Goal: Communication & Community: Answer question/provide support

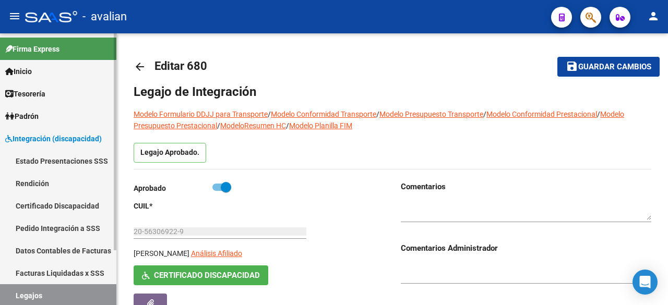
scroll to position [18, 0]
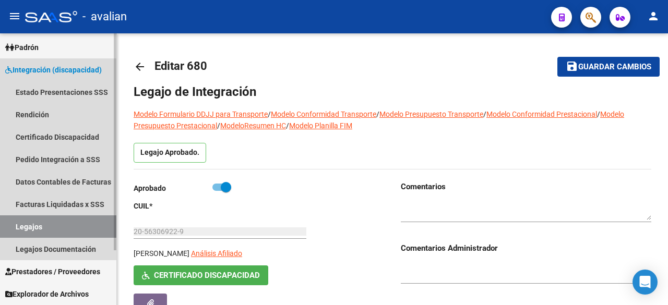
click at [27, 221] on link "Legajos" at bounding box center [58, 227] width 116 height 22
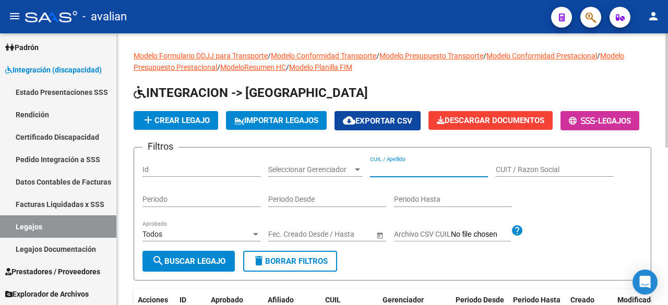
click at [421, 174] on input "CUIL / Apellido" at bounding box center [429, 169] width 118 height 9
paste input "27553113666"
type input "27553113666"
click at [181, 272] on button "search Buscar Legajo" at bounding box center [188, 261] width 92 height 21
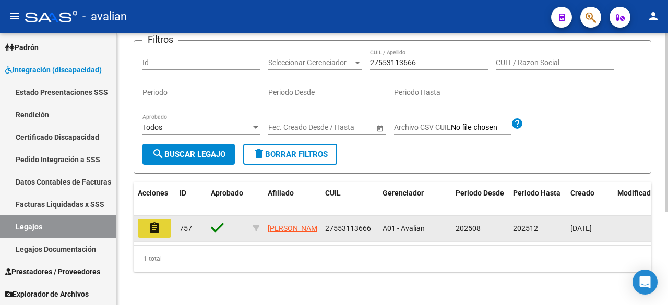
click at [166, 219] on button "assignment" at bounding box center [154, 228] width 33 height 19
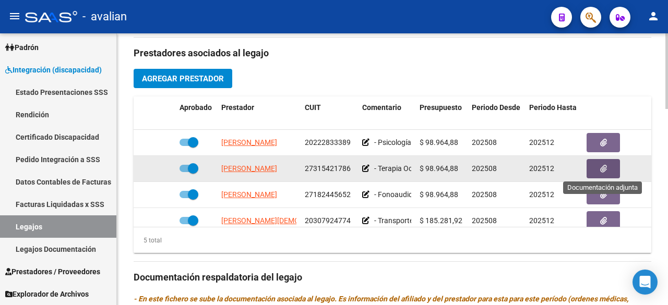
click at [607, 170] on button "button" at bounding box center [603, 168] width 33 height 19
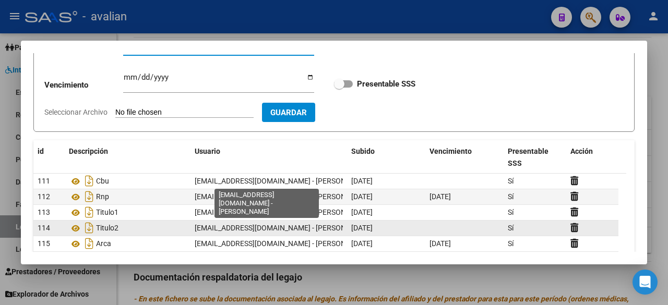
scroll to position [29, 0]
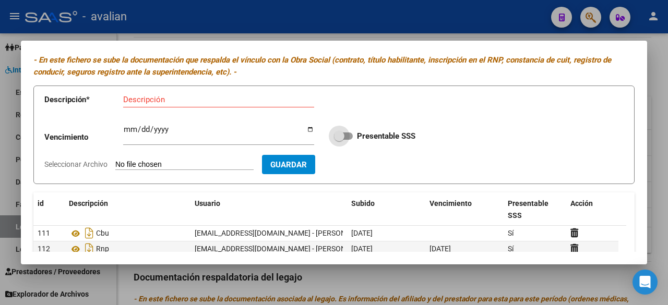
click at [349, 135] on label "Presentable SSS" at bounding box center [374, 136] width 81 height 13
click at [339, 140] on input "Presentable SSS" at bounding box center [339, 140] width 1 height 1
checkbox input "true"
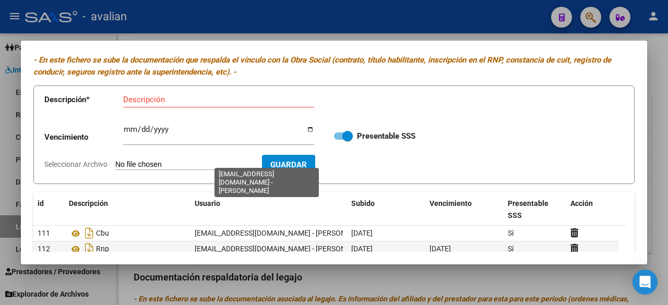
scroll to position [134, 0]
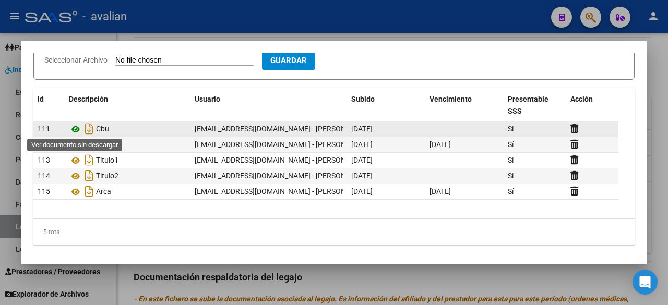
click at [74, 127] on icon at bounding box center [76, 129] width 14 height 13
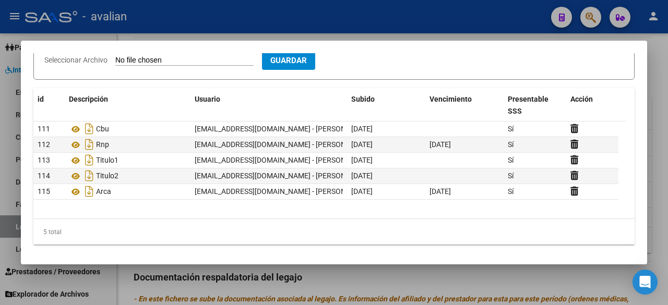
click at [157, 60] on input "Seleccionar Archivo" at bounding box center [184, 61] width 138 height 10
type input "C:\fakepath\POLIZA VISLUMBRALES.pdf"
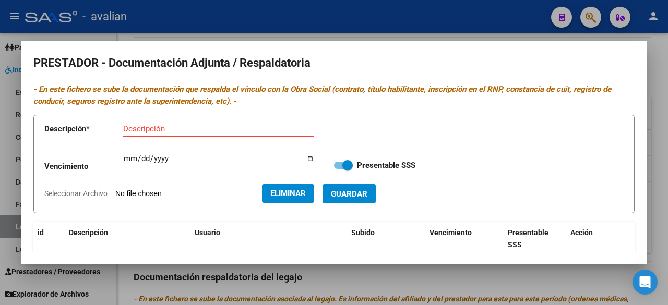
click at [200, 129] on input "Descripción" at bounding box center [218, 128] width 191 height 9
type input "PÓLIZA VISLUMBRALES"
click at [367, 190] on span "Guardar" at bounding box center [349, 193] width 37 height 9
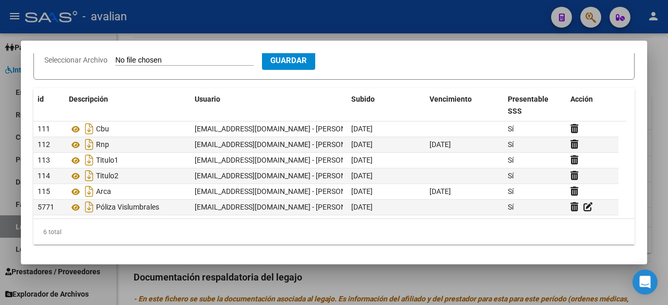
click at [484, 20] on div at bounding box center [334, 152] width 668 height 305
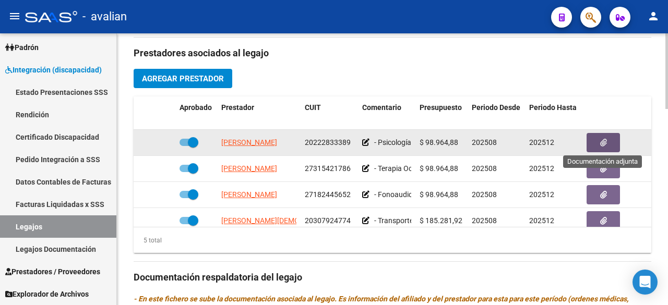
click at [609, 140] on button "button" at bounding box center [603, 142] width 33 height 19
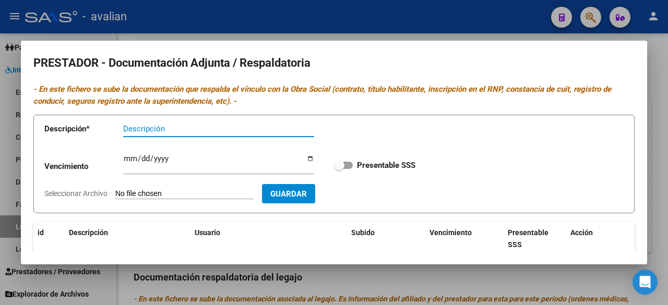
click at [339, 169] on span at bounding box center [339, 165] width 10 height 10
click at [339, 169] on input "Presentable SSS" at bounding box center [339, 169] width 1 height 1
checkbox input "true"
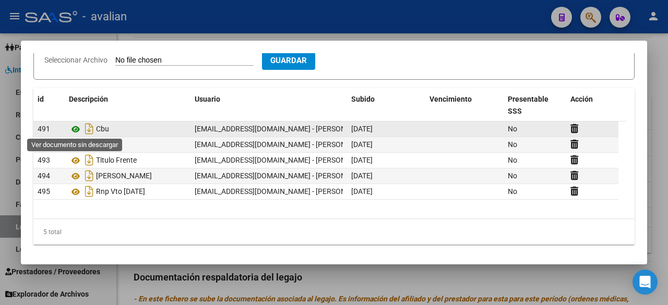
click at [72, 130] on icon at bounding box center [76, 129] width 14 height 13
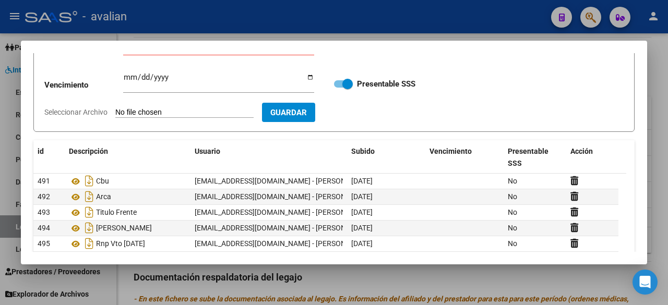
scroll to position [0, 0]
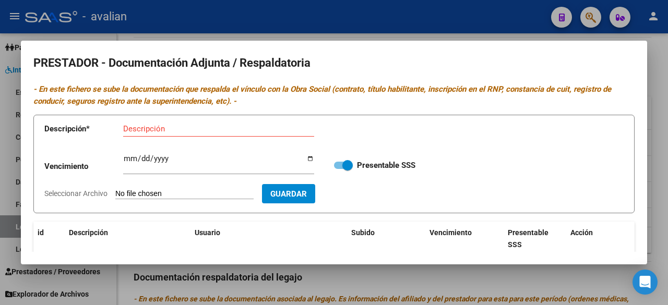
click at [409, 32] on div at bounding box center [334, 152] width 668 height 305
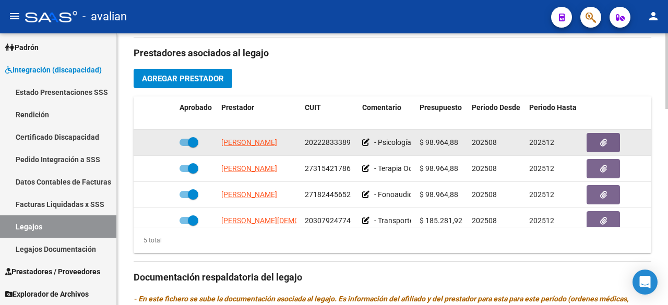
drag, startPoint x: 305, startPoint y: 139, endPoint x: 351, endPoint y: 145, distance: 45.8
click at [351, 145] on div "20222833389" at bounding box center [329, 143] width 49 height 12
copy span "20222833389"
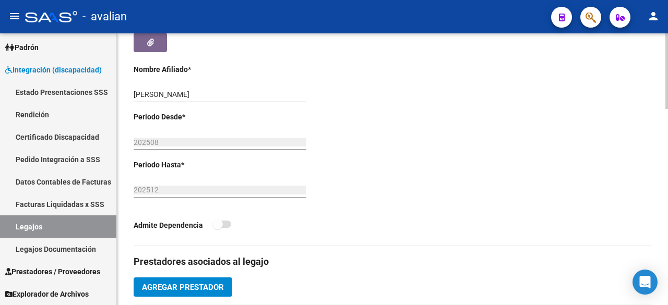
scroll to position [104, 0]
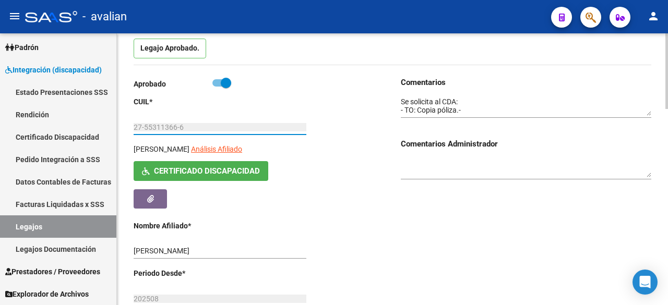
drag, startPoint x: 135, startPoint y: 126, endPoint x: 190, endPoint y: 125, distance: 55.3
click at [190, 125] on input "27-55311366-6" at bounding box center [220, 127] width 173 height 9
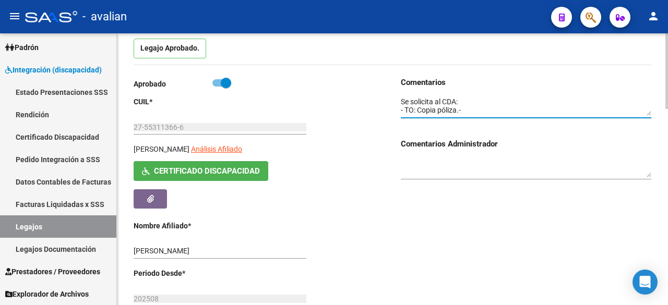
scroll to position [0, 0]
drag, startPoint x: 476, startPoint y: 110, endPoint x: 400, endPoint y: 101, distance: 76.8
click at [400, 101] on div "Comentarios Comentarios Administrador" at bounding box center [521, 240] width 259 height 326
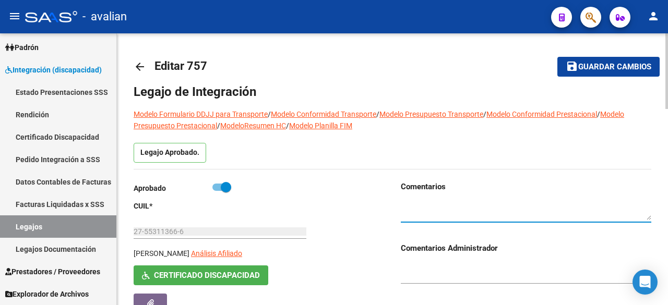
click at [618, 63] on span "Guardar cambios" at bounding box center [614, 67] width 73 height 9
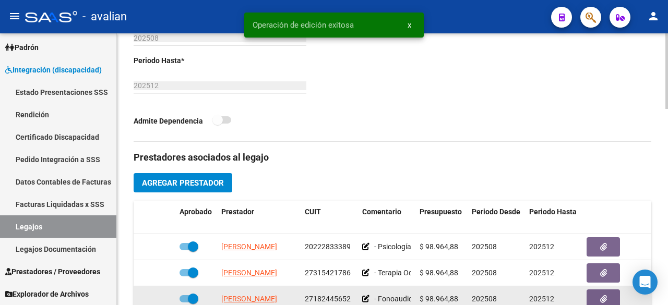
scroll to position [522, 0]
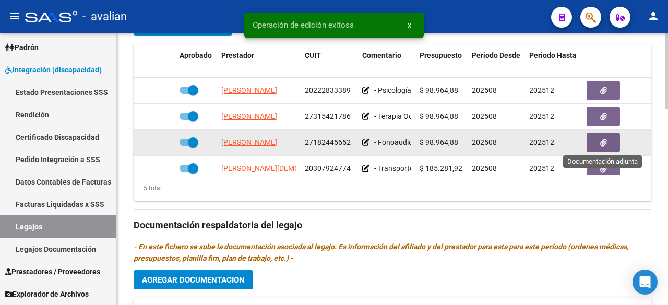
click at [604, 140] on icon "button" at bounding box center [603, 143] width 7 height 8
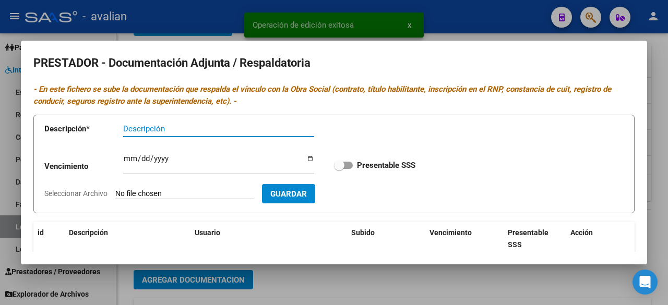
click at [341, 164] on span at bounding box center [343, 165] width 19 height 7
click at [339, 169] on input "Presentable SSS" at bounding box center [339, 169] width 1 height 1
checkbox input "true"
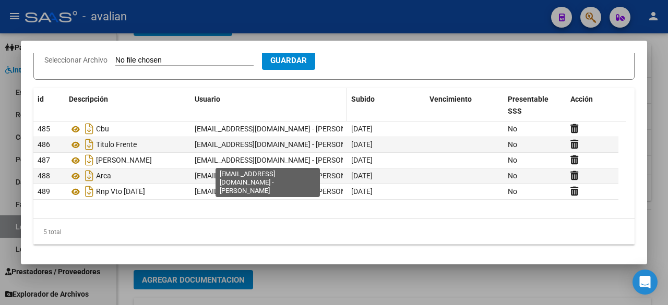
scroll to position [0, 0]
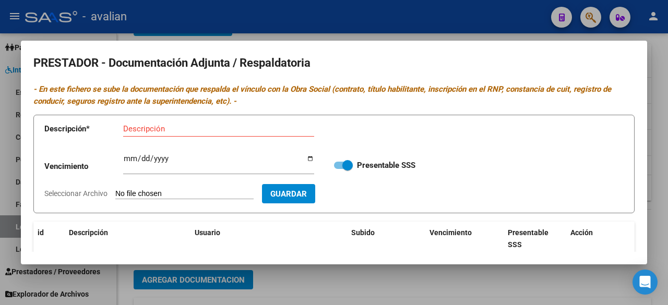
click at [428, 30] on div at bounding box center [334, 152] width 668 height 305
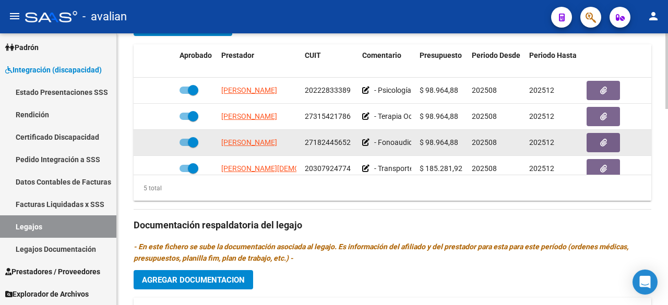
drag, startPoint x: 304, startPoint y: 138, endPoint x: 356, endPoint y: 144, distance: 52.5
click at [356, 144] on datatable-body-cell "27182445652" at bounding box center [329, 143] width 57 height 26
copy span "27182445652"
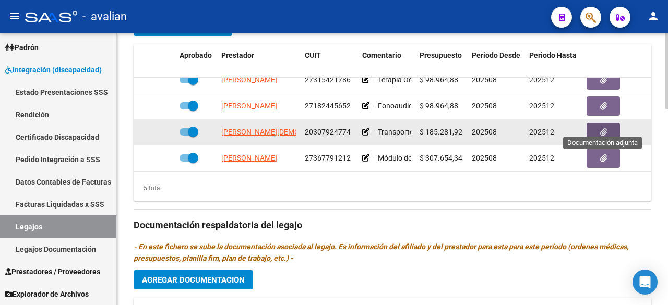
click at [605, 128] on icon "button" at bounding box center [603, 132] width 7 height 8
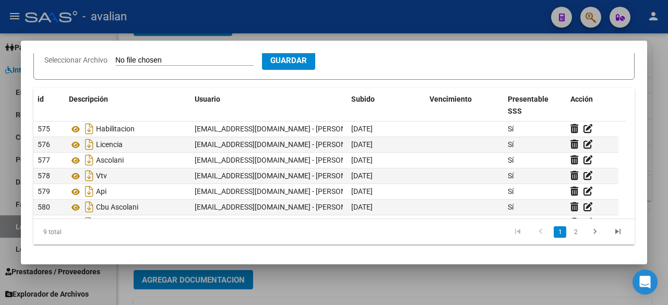
scroll to position [0, 0]
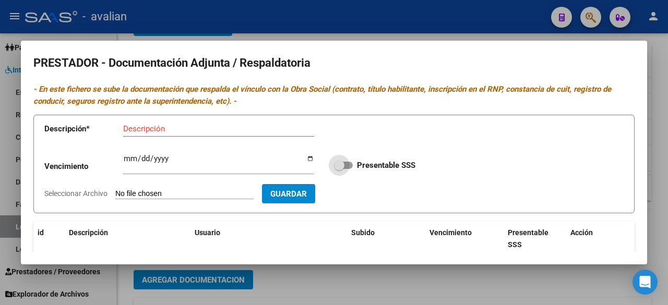
click at [345, 165] on span at bounding box center [343, 165] width 19 height 7
click at [339, 169] on input "Presentable SSS" at bounding box center [339, 169] width 1 height 1
checkbox input "true"
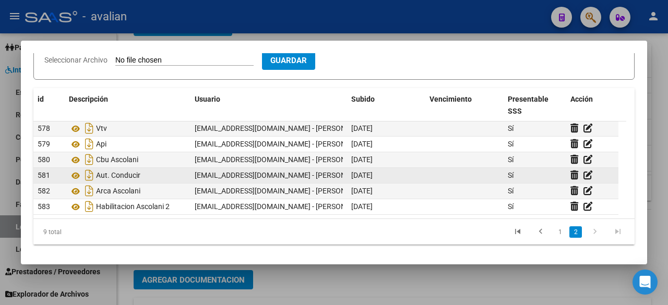
scroll to position [55, 0]
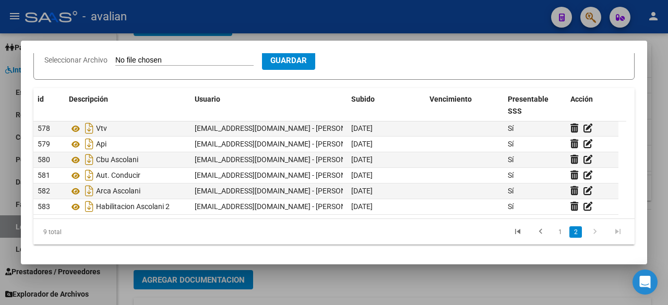
click at [469, 11] on div at bounding box center [334, 152] width 668 height 305
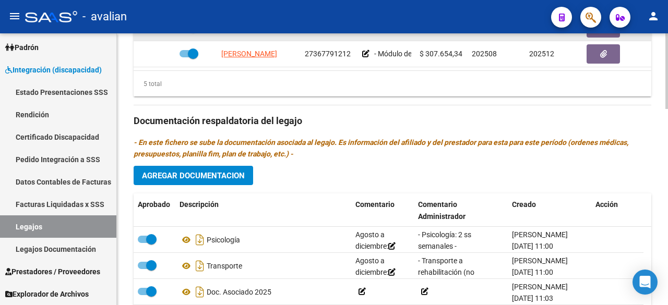
scroll to position [522, 0]
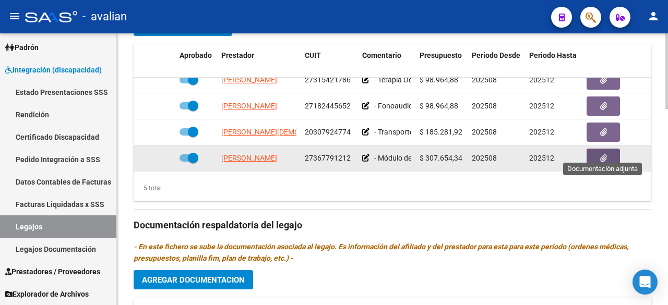
click at [599, 150] on button "button" at bounding box center [603, 158] width 33 height 19
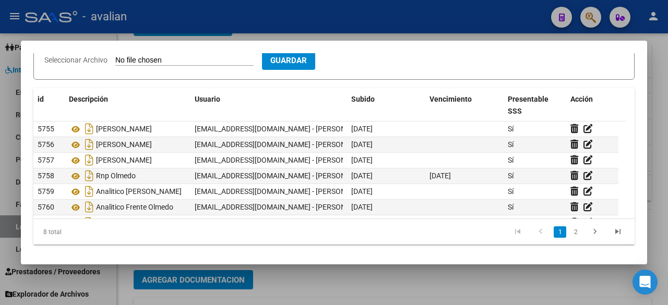
scroll to position [0, 0]
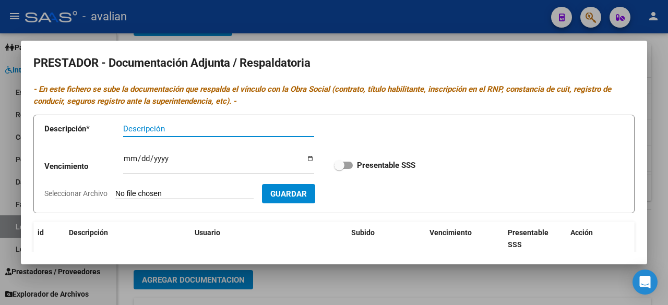
click at [345, 168] on span at bounding box center [343, 165] width 19 height 7
click at [339, 169] on input "Presentable SSS" at bounding box center [339, 169] width 1 height 1
checkbox input "true"
click at [507, 38] on div at bounding box center [334, 152] width 668 height 305
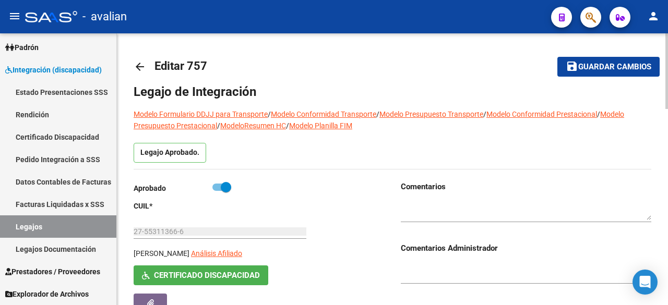
click at [579, 66] on span "Guardar cambios" at bounding box center [614, 67] width 73 height 9
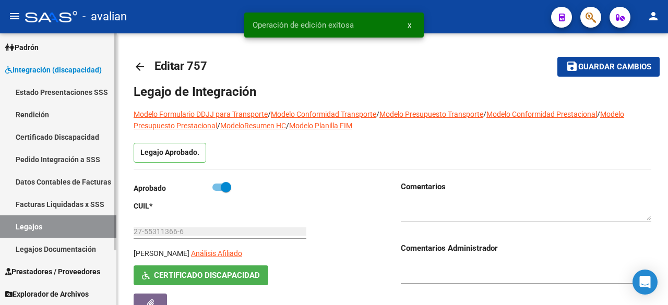
click at [34, 233] on link "Legajos" at bounding box center [58, 227] width 116 height 22
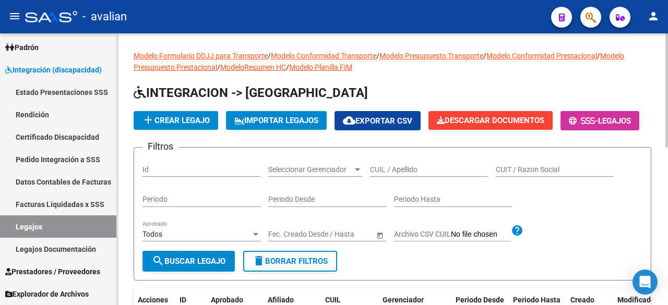
click at [396, 174] on input "CUIL / Apellido" at bounding box center [429, 169] width 118 height 9
paste input "27-55311366-6"
click at [415, 174] on input "27-55311366-6" at bounding box center [429, 169] width 118 height 9
click at [379, 174] on input "27-553113666" at bounding box center [429, 169] width 118 height 9
type input "27553113666"
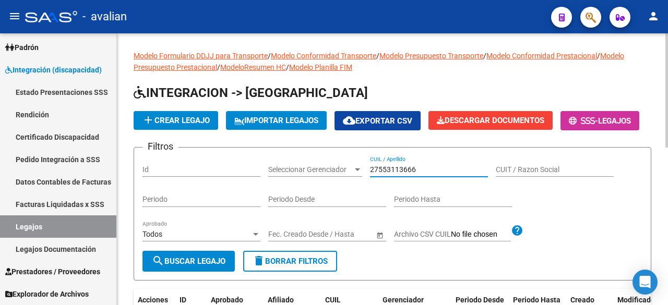
click at [198, 272] on button "search Buscar Legajo" at bounding box center [188, 261] width 92 height 21
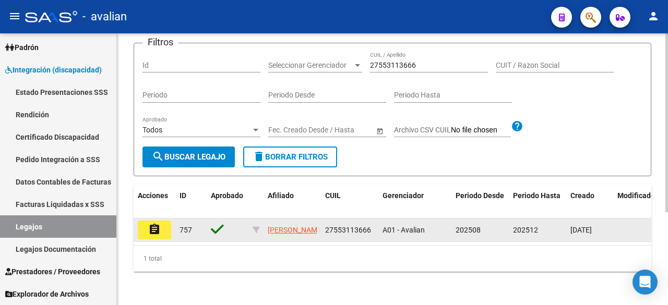
click at [159, 223] on mat-icon "assignment" at bounding box center [154, 229] width 13 height 13
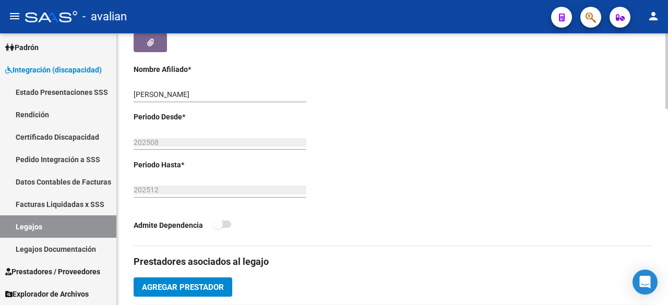
scroll to position [470, 0]
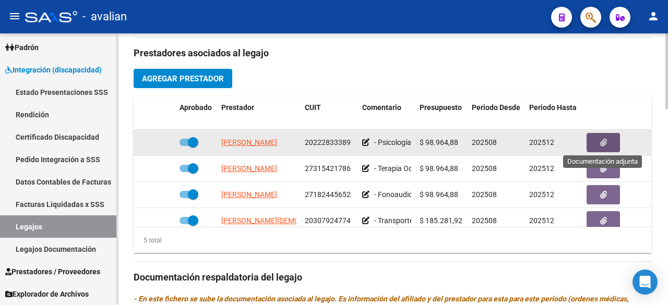
click at [599, 144] on button "button" at bounding box center [603, 142] width 33 height 19
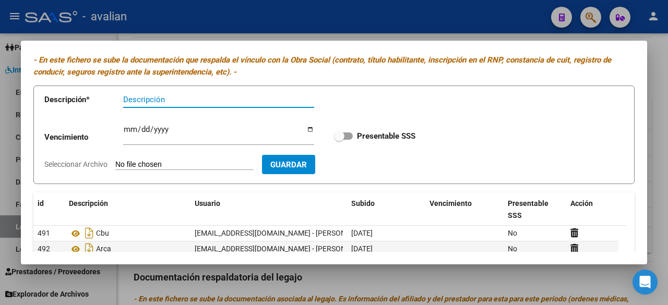
scroll to position [81, 0]
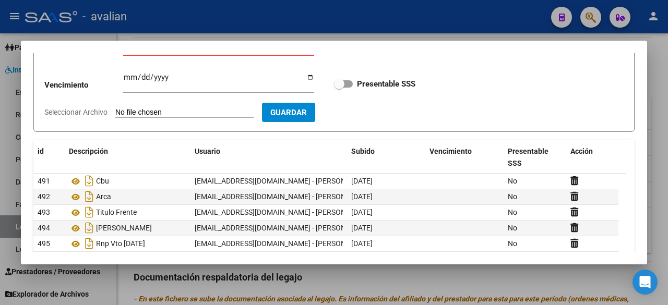
click at [466, 10] on div at bounding box center [334, 152] width 668 height 305
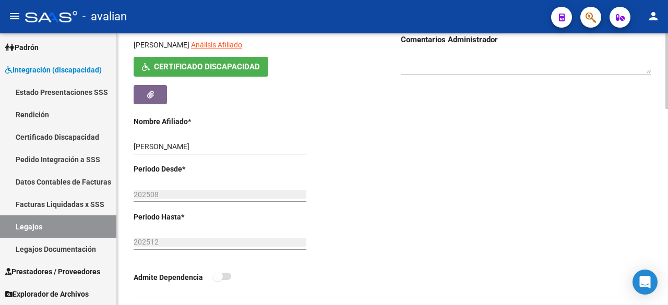
scroll to position [52, 0]
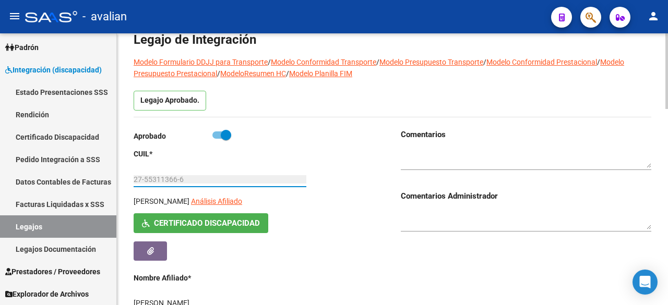
drag, startPoint x: 134, startPoint y: 176, endPoint x: 206, endPoint y: 181, distance: 71.6
click at [206, 181] on input "27-55311366-6" at bounding box center [220, 179] width 173 height 9
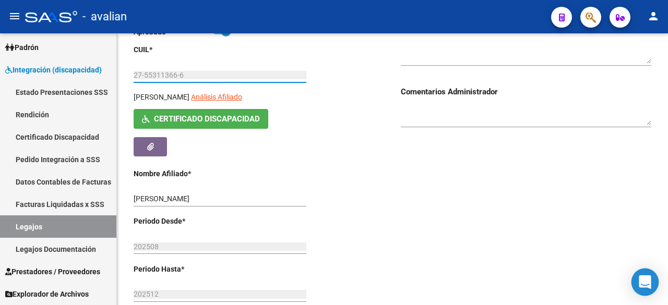
click at [642, 281] on icon "Open Intercom Messenger" at bounding box center [645, 283] width 12 height 14
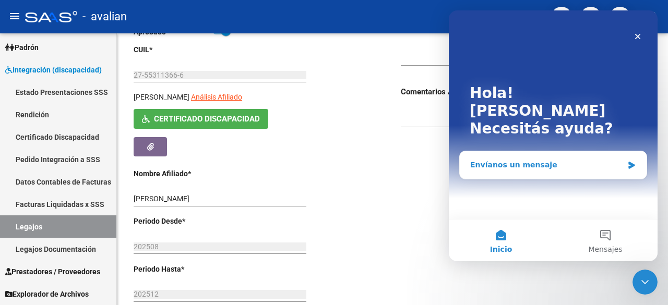
scroll to position [0, 0]
click at [567, 160] on div "Envíanos un mensaje" at bounding box center [546, 165] width 153 height 11
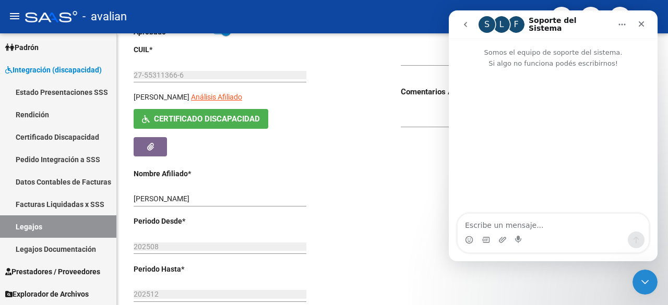
click at [524, 223] on textarea "Escribe un mensaje..." at bounding box center [553, 223] width 191 height 18
type textarea "Buenos dias"
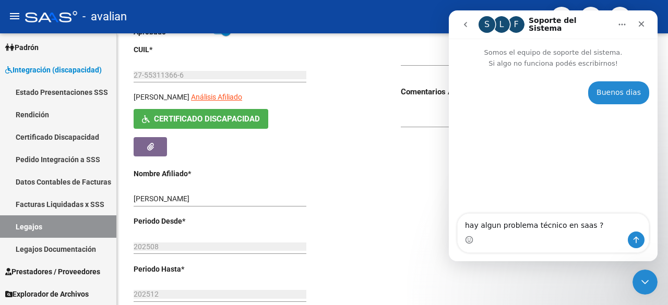
type textarea "hay algun problema técnico en saas ?"
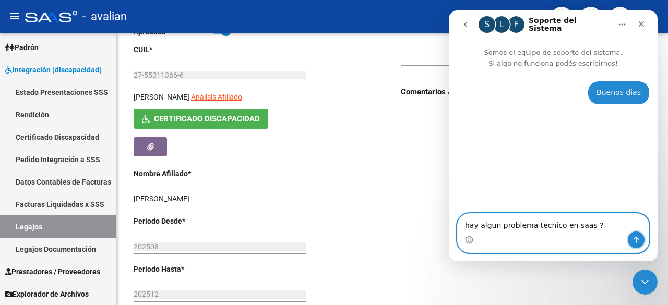
drag, startPoint x: 637, startPoint y: 240, endPoint x: 581, endPoint y: 247, distance: 56.3
click at [636, 240] on icon "Enviar un mensaje…" at bounding box center [637, 240] width 6 height 7
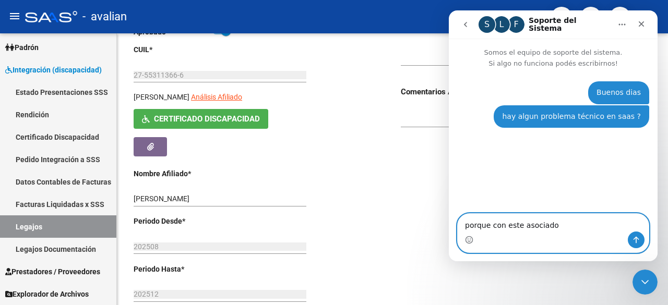
paste textarea "27-55311366-6"
type textarea "porque con este asociado 27-55311366-6"
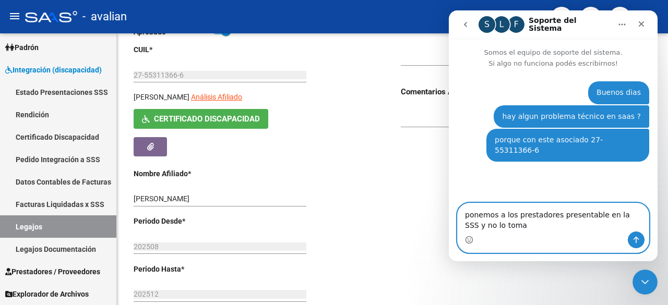
type textarea "ponemos a los prestadores presentable en la SSS y no lo toma"
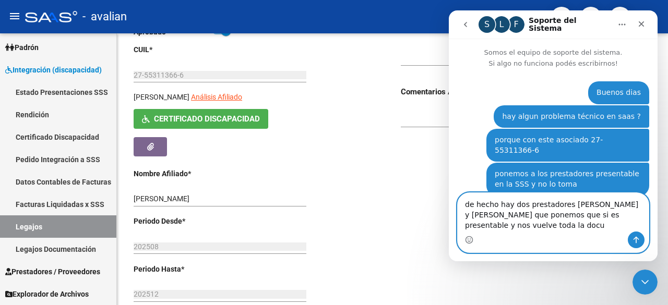
scroll to position [3, 0]
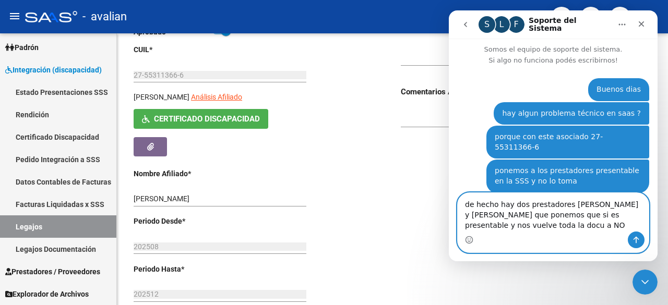
type textarea "de hecho hay dos prestadores [PERSON_NAME] y [PERSON_NAME] que ponemos que si e…"
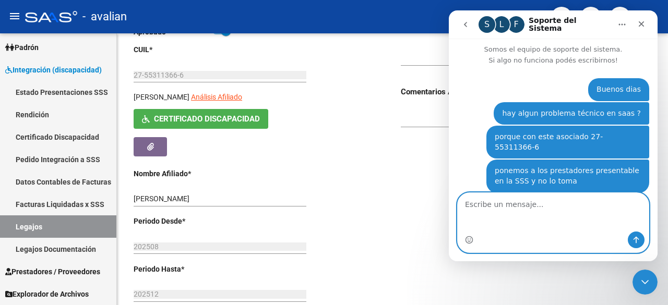
scroll to position [27, 0]
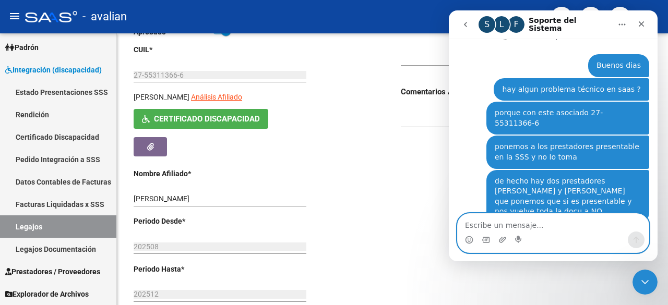
type textarea "y"
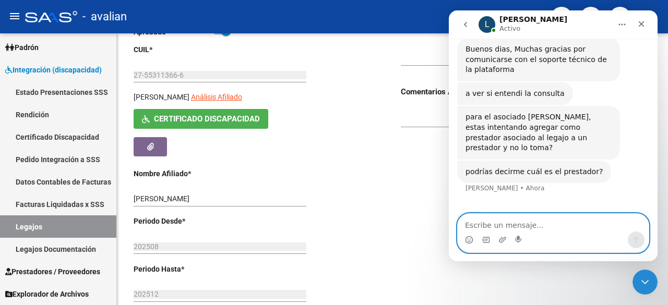
click at [539, 223] on textarea "Escribe un mensaje..." at bounding box center [553, 223] width 191 height 18
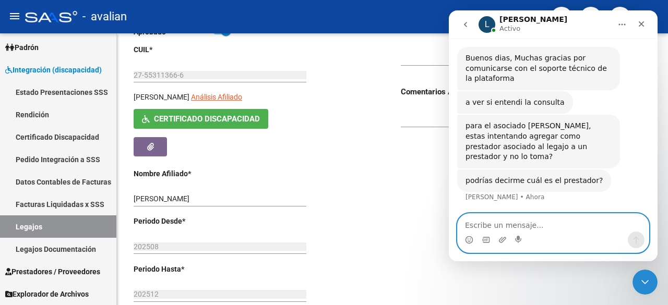
scroll to position [205, 0]
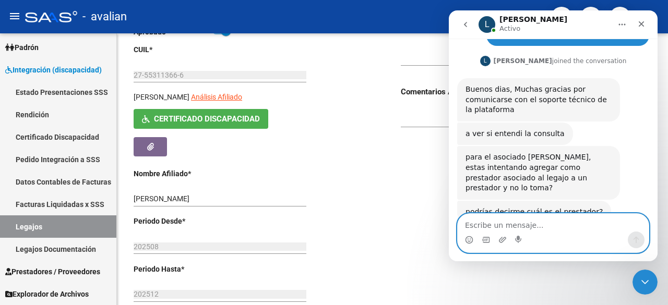
click at [498, 221] on textarea "Escribe un mensaje..." at bounding box center [553, 223] width 191 height 18
type textarea "e"
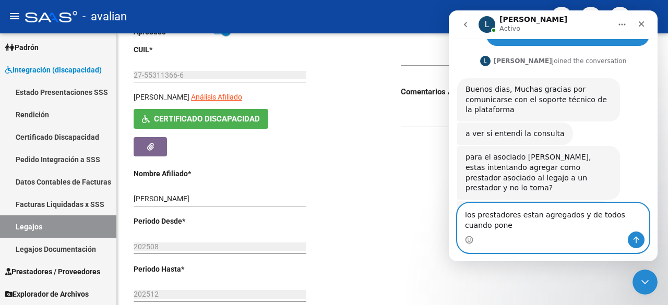
scroll to position [215, 0]
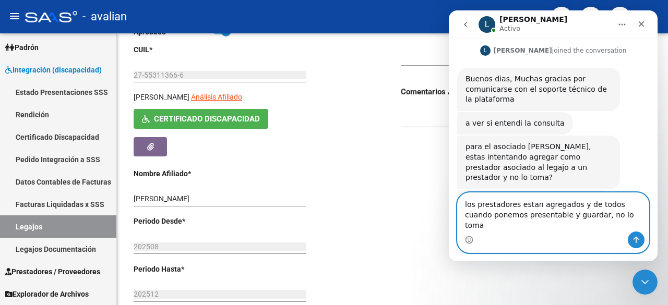
type textarea "los prestadores estan agregados y de todos cuando ponemos presentable y guardar…"
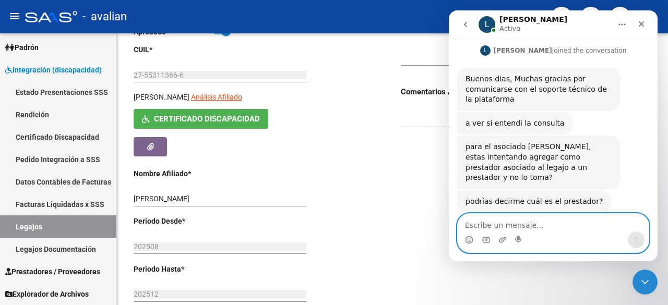
scroll to position [256, 0]
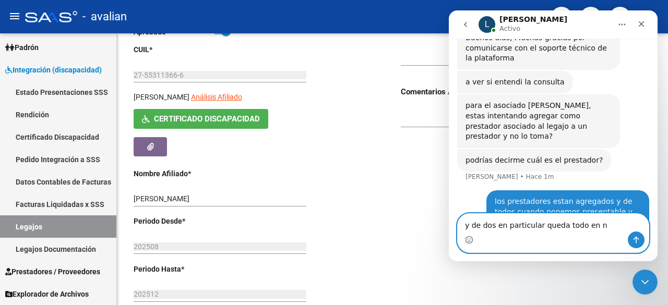
type textarea "y de dos en particular queda todo en no"
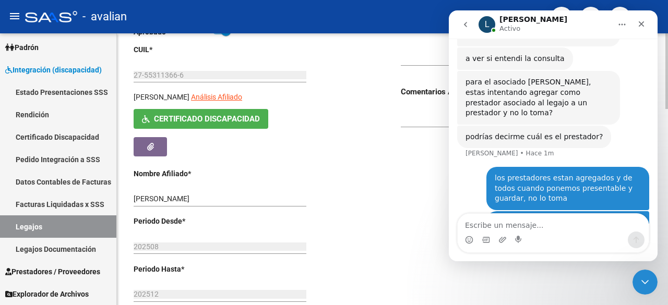
click at [312, 159] on div "Aprobado CUIL * 27-55311366-6 Ingresar CUIL [PERSON_NAME] Análisis Afiliado Cer…" at bounding box center [259, 183] width 251 height 317
click at [646, 276] on icon "Cerrar Intercom Messenger" at bounding box center [643, 281] width 13 height 13
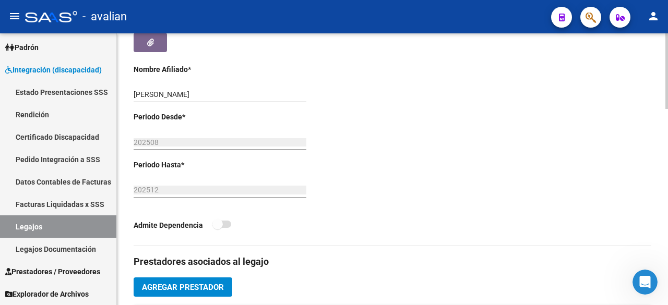
scroll to position [470, 0]
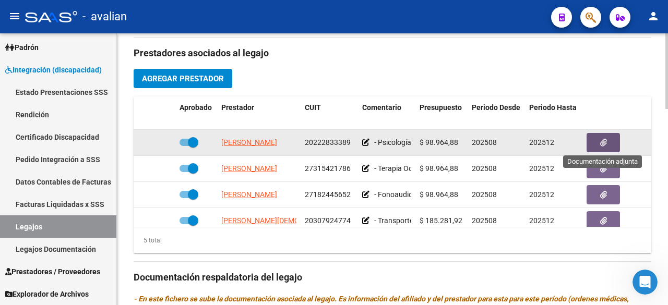
click at [607, 139] on button "button" at bounding box center [603, 142] width 33 height 19
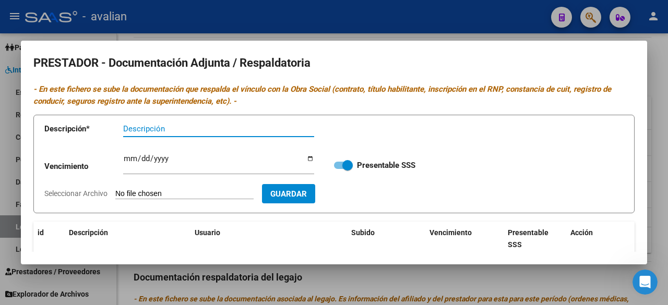
scroll to position [134, 0]
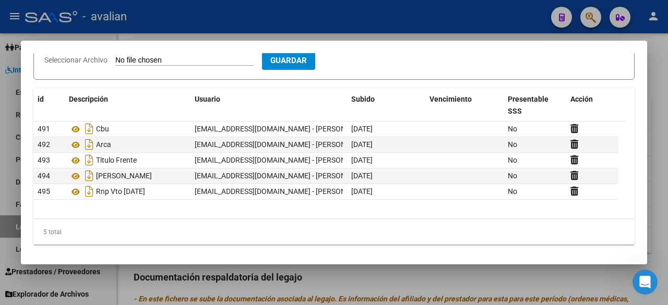
click at [479, 21] on div at bounding box center [334, 152] width 668 height 305
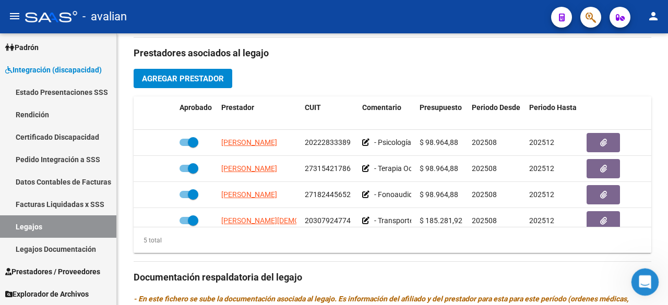
click at [648, 279] on icon "Abrir Intercom Messenger" at bounding box center [643, 280] width 17 height 17
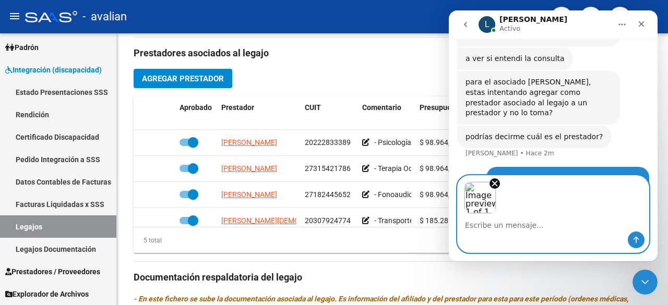
scroll to position [318, 0]
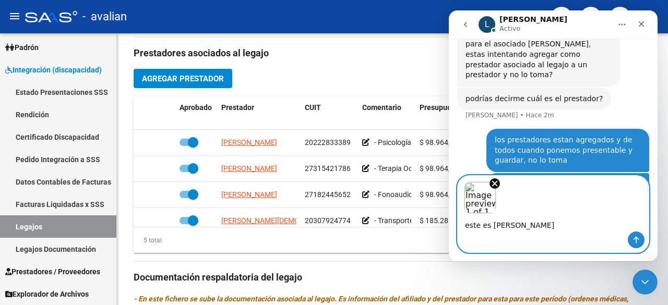
type textarea "este es [PERSON_NAME]"
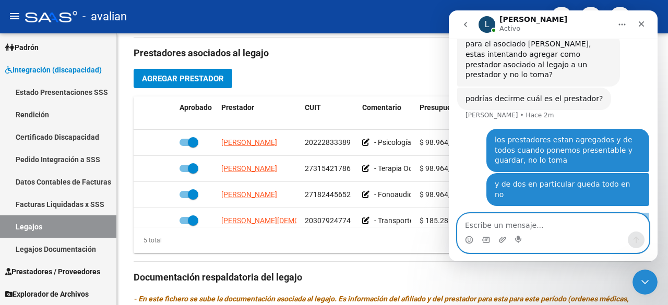
scroll to position [347, 0]
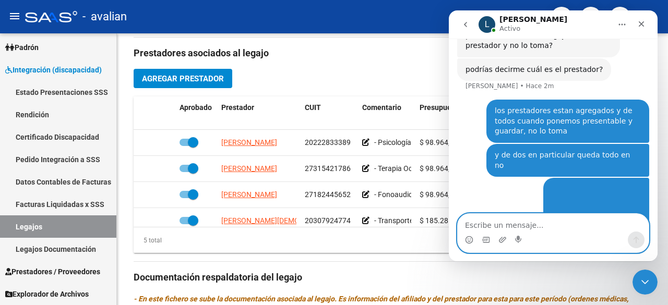
click at [404, 22] on div "- avalian" at bounding box center [284, 16] width 518 height 23
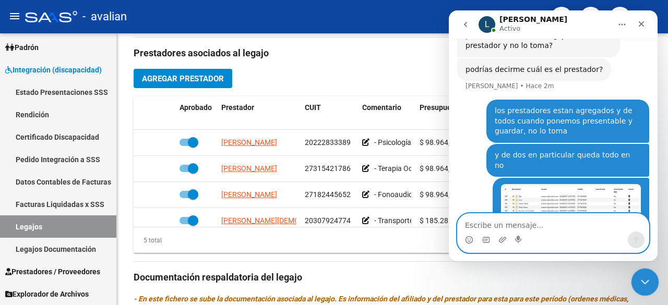
drag, startPoint x: 649, startPoint y: 279, endPoint x: 1220, endPoint y: 539, distance: 627.5
click at [649, 278] on icon "Cerrar Intercom Messenger" at bounding box center [643, 281] width 13 height 13
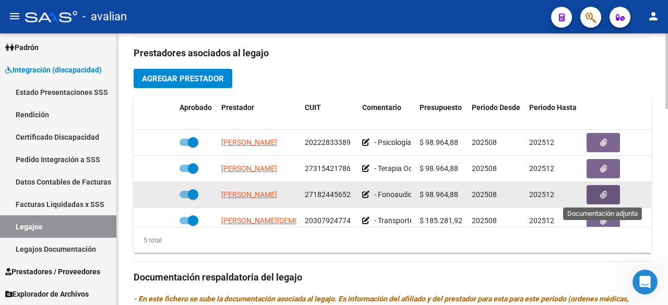
click at [609, 190] on button "button" at bounding box center [603, 194] width 33 height 19
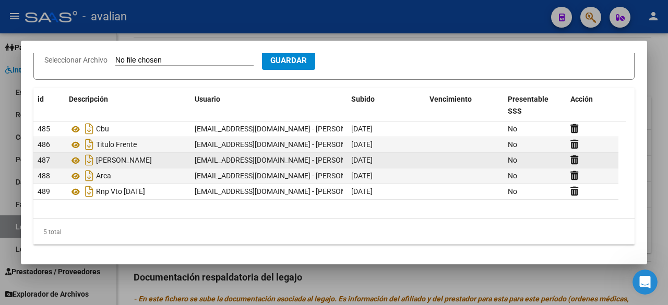
scroll to position [81, 0]
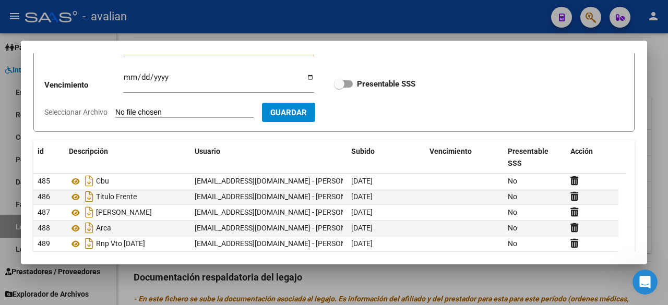
drag, startPoint x: 452, startPoint y: 81, endPoint x: 342, endPoint y: 78, distance: 110.2
click at [342, 78] on div "Vencimiento Ingresar vencimiento Presentable SSS" at bounding box center [333, 84] width 579 height 38
click at [413, 22] on div at bounding box center [334, 152] width 668 height 305
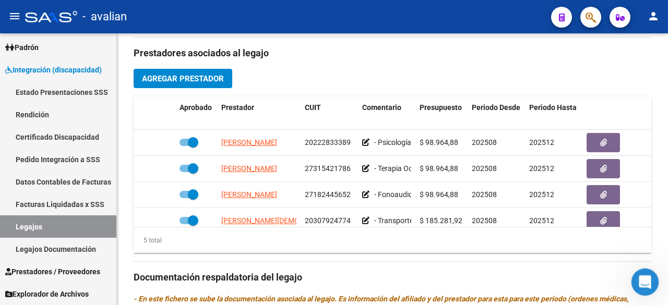
click at [640, 283] on icon "Abrir Intercom Messenger" at bounding box center [643, 281] width 7 height 8
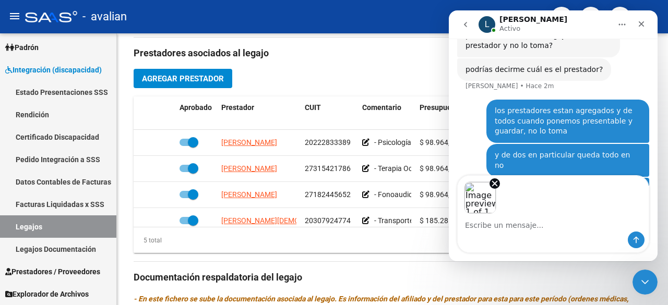
scroll to position [385, 0]
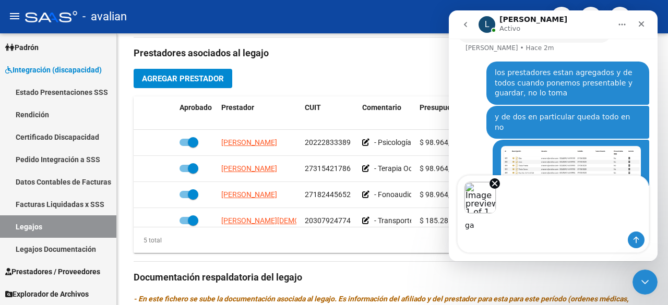
type textarea "g"
type textarea "[PERSON_NAME]"
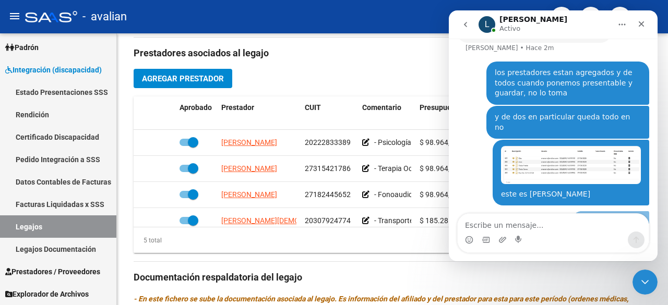
scroll to position [424, 0]
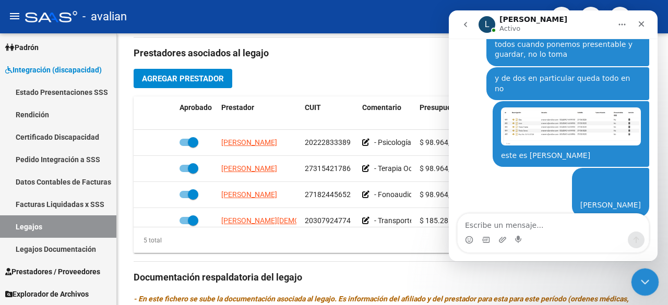
drag, startPoint x: 648, startPoint y: 283, endPoint x: 637, endPoint y: 280, distance: 11.3
click at [647, 282] on icon "Cerrar Intercom Messenger" at bounding box center [643, 281] width 13 height 13
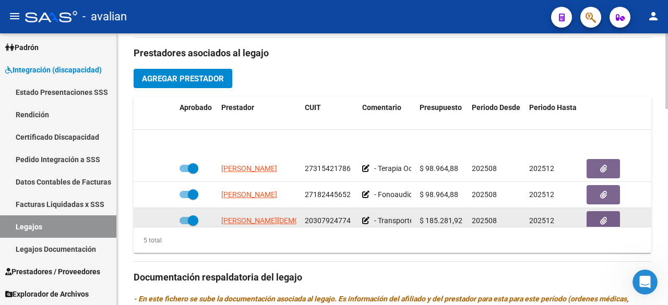
scroll to position [44, 0]
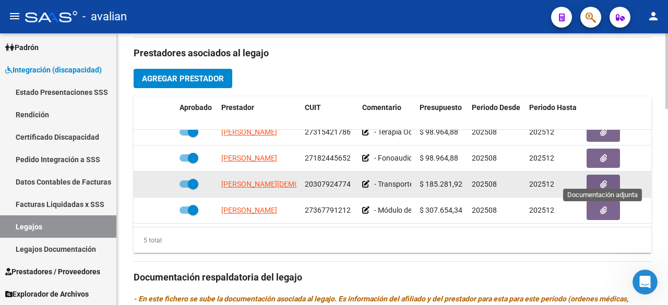
click at [599, 175] on button "button" at bounding box center [603, 184] width 33 height 19
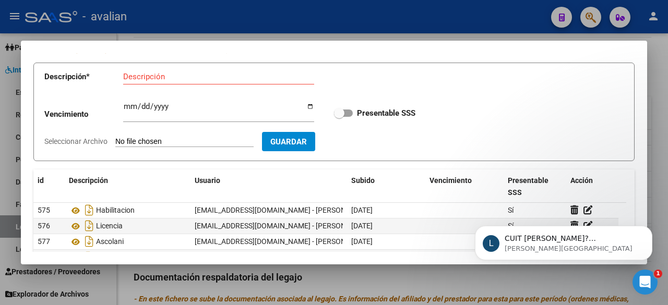
scroll to position [0, 0]
click at [400, 9] on div at bounding box center [334, 152] width 668 height 305
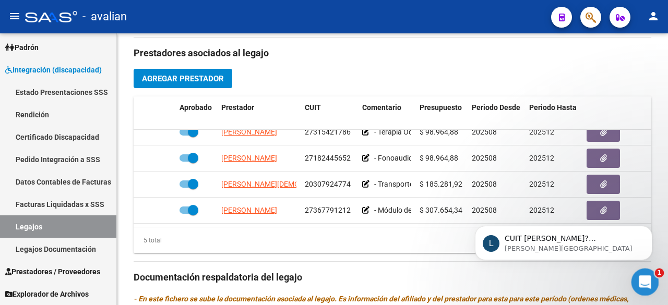
click at [646, 278] on icon "Abrir Intercom Messenger" at bounding box center [643, 280] width 17 height 17
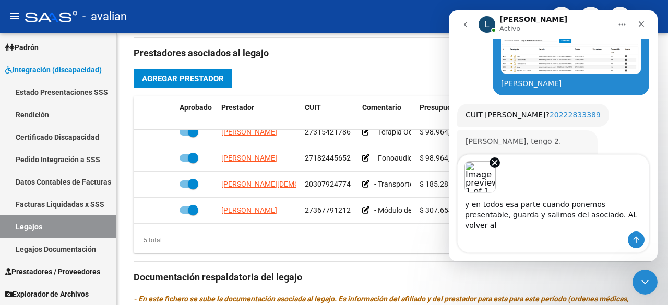
scroll to position [1, 0]
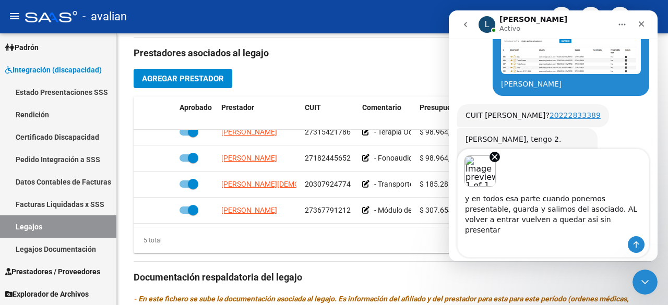
type textarea "y en todos esa parte cuando ponemos presentable, guarda y salimos del asociado.…"
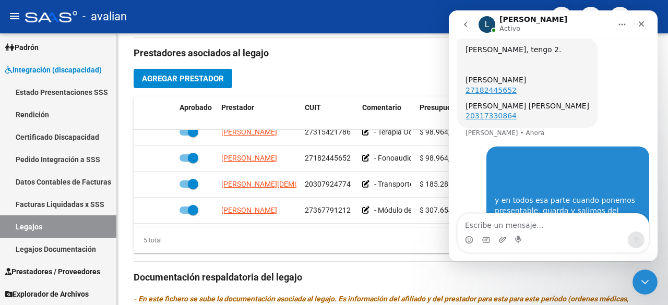
scroll to position [546, 0]
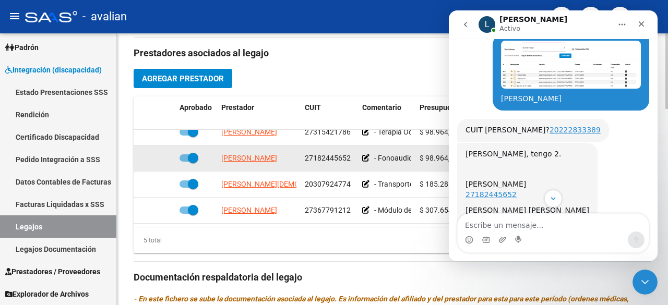
drag, startPoint x: 290, startPoint y: 150, endPoint x: 214, endPoint y: 145, distance: 76.4
click at [214, 146] on div "[PERSON_NAME] 27182445652 - Fonoaudiología: 2 ss semanales - Lic. [PERSON_NAME]…" at bounding box center [455, 159] width 642 height 26
copy span "[PERSON_NAME]"
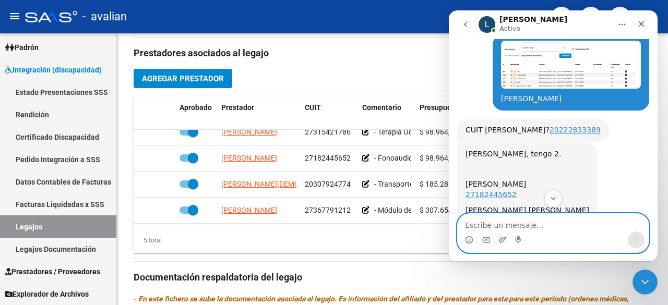
click at [502, 230] on textarea "Escribe un mensaje..." at bounding box center [553, 223] width 191 height 18
paste textarea "[PERSON_NAME]"
type textarea "[PERSON_NAME]"
click at [635, 239] on icon "Enviar un mensaje…" at bounding box center [636, 240] width 8 height 8
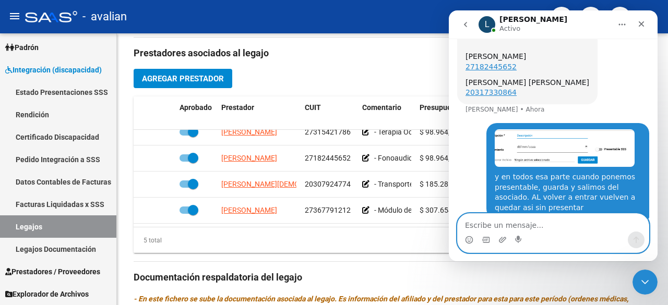
scroll to position [622, 0]
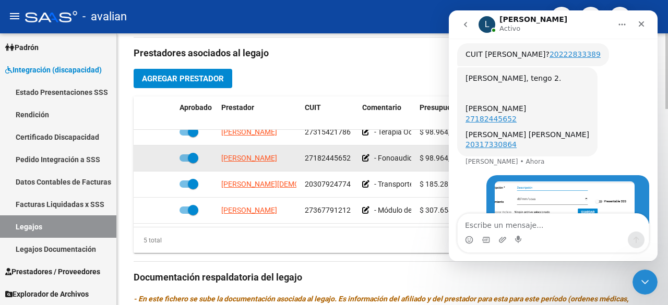
drag, startPoint x: 352, startPoint y: 149, endPoint x: 305, endPoint y: 148, distance: 47.0
click at [305, 152] on div "27182445652" at bounding box center [329, 158] width 49 height 12
copy span "27182445652"
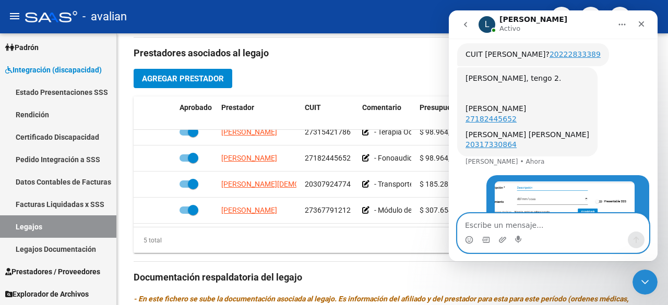
click at [524, 227] on textarea "Escribe un mensaje..." at bounding box center [553, 223] width 191 height 18
type textarea "27182445652"
click at [636, 239] on icon "Enviar un mensaje…" at bounding box center [637, 240] width 6 height 7
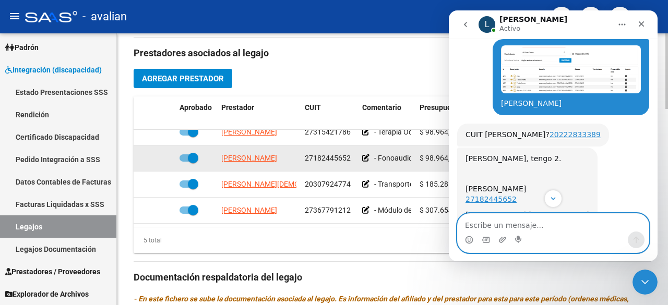
scroll to position [0, 0]
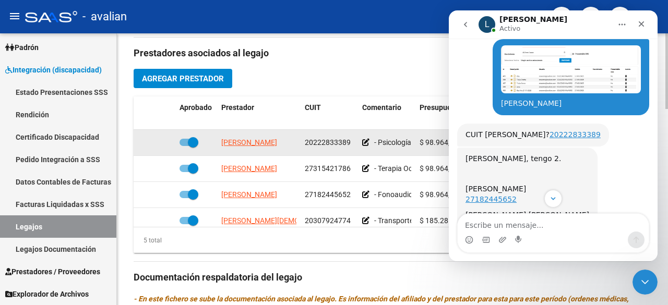
drag, startPoint x: 218, startPoint y: 133, endPoint x: 353, endPoint y: 142, distance: 135.0
click at [353, 142] on div "[PERSON_NAME] 20222833389 - Psicología: 2 ss semanales - [PERSON_NAME] resol. v…" at bounding box center [455, 143] width 642 height 26
copy div "[PERSON_NAME] 20222833389"
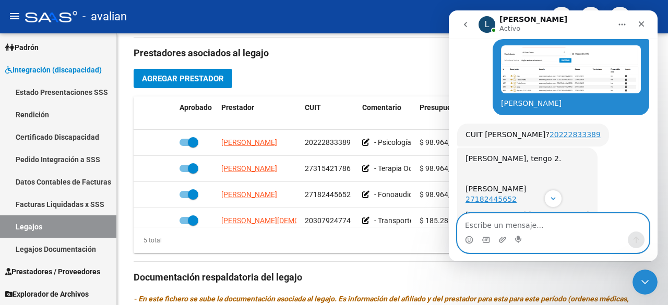
click at [523, 225] on textarea "Escribe un mensaje..." at bounding box center [553, 223] width 191 height 18
paste textarea "[PERSON_NAME] 20222833389"
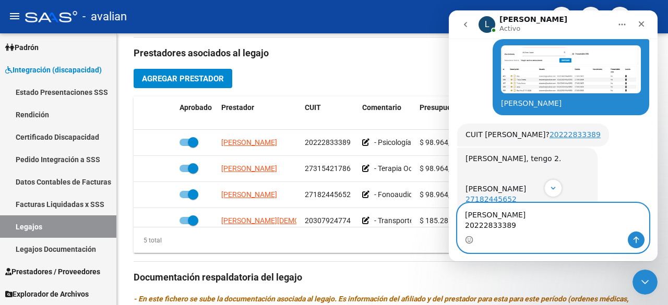
type textarea "[PERSON_NAME] 20222833389"
click at [630, 237] on button "Enviar un mensaje…" at bounding box center [636, 240] width 17 height 17
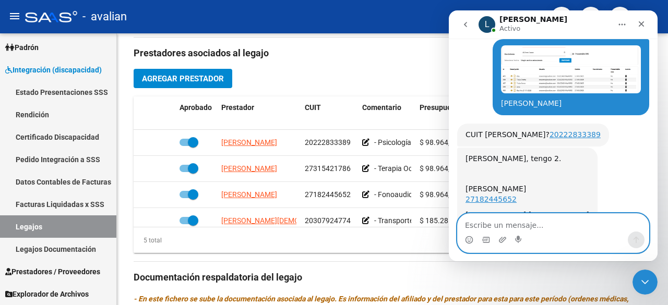
scroll to position [732, 0]
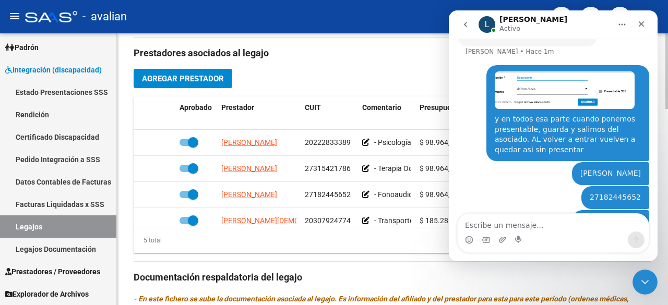
click at [409, 64] on div "Prestadores asociados al legajo Agregar Prestador Aprobado Prestador CUIT Comen…" at bounding box center [393, 277] width 518 height 478
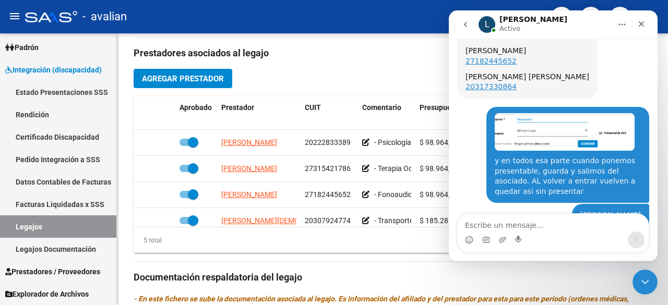
scroll to position [780, 0]
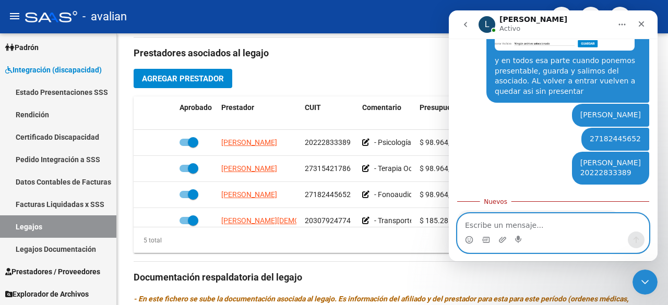
click at [534, 224] on textarea "Escribe un mensaje..." at bounding box center [553, 223] width 191 height 18
type textarea "ok gracias"
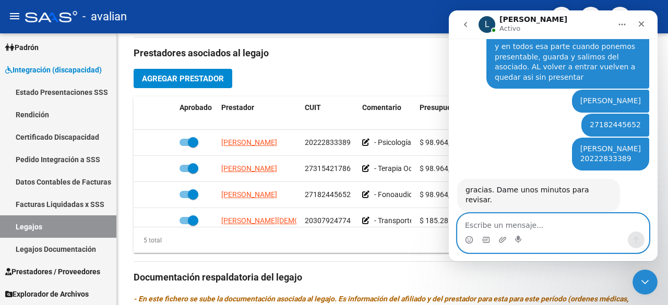
click at [505, 224] on textarea "Escribe un mensaje..." at bounding box center [553, 223] width 191 height 18
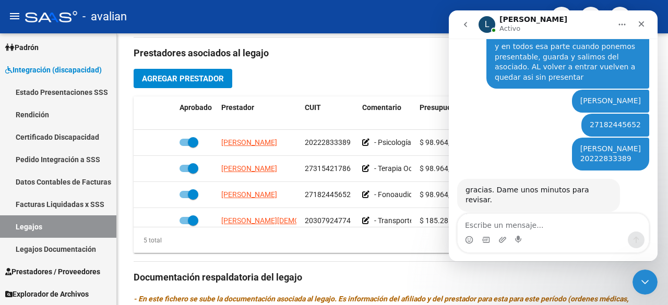
scroll to position [834, 0]
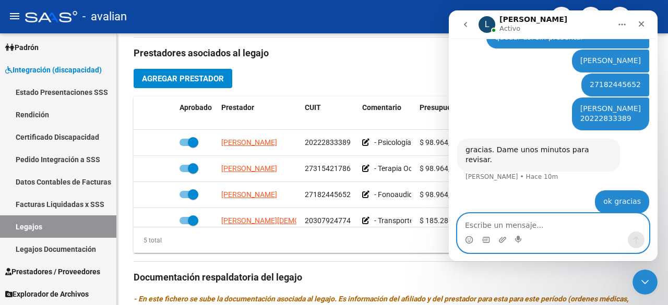
click at [563, 220] on textarea "Escribe un mensaje..." at bounding box center [553, 223] width 191 height 18
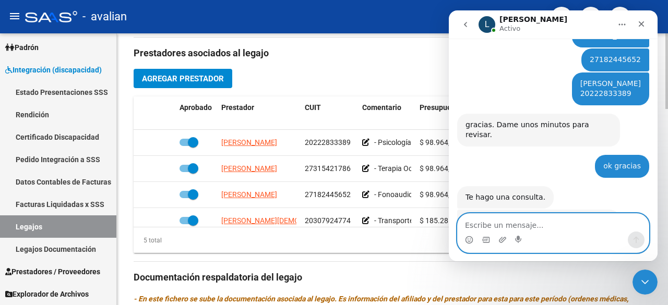
scroll to position [899, 0]
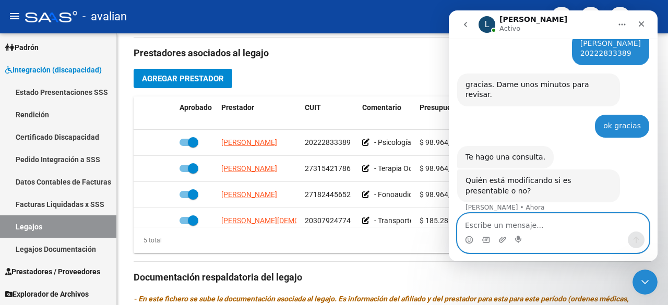
click at [570, 220] on textarea "Escribe un mensaje..." at bounding box center [553, 223] width 191 height 18
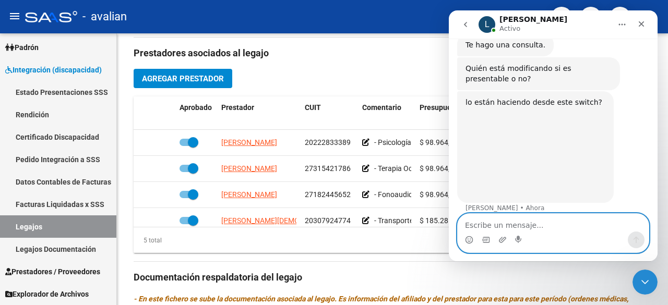
scroll to position [971, 0]
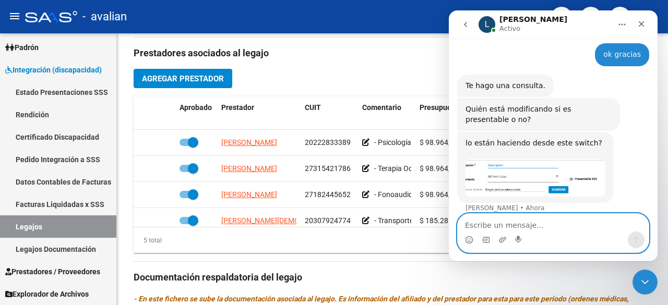
click at [559, 225] on textarea "Escribe un mensaje..." at bounding box center [553, 223] width 191 height 18
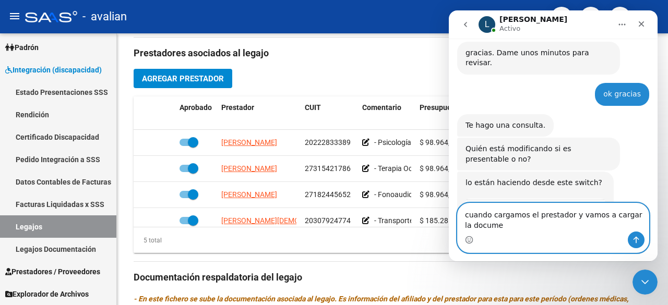
scroll to position [942, 0]
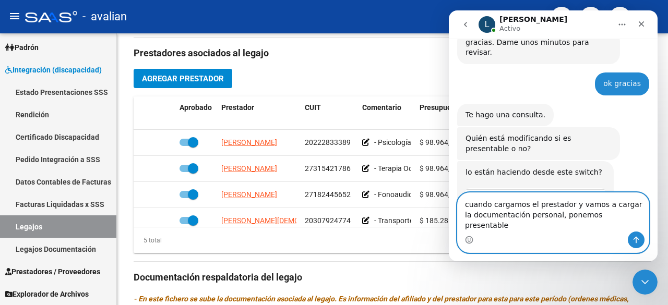
drag, startPoint x: 544, startPoint y: 227, endPoint x: 998, endPoint y: 278, distance: 456.4
click at [544, 227] on textarea "cuando cargamos el prestador y vamos a cargar la documentación personal, ponemo…" at bounding box center [553, 212] width 191 height 39
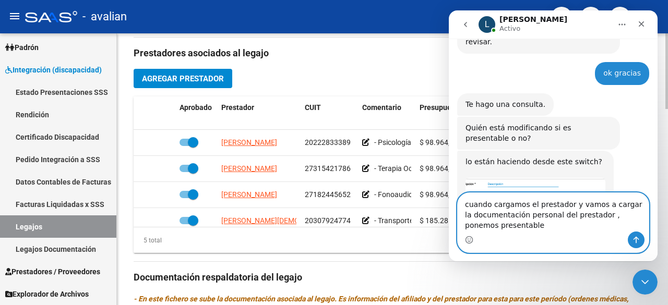
type textarea "cuando cargamos el prestador y vamos a cargar la documentación personal del pre…"
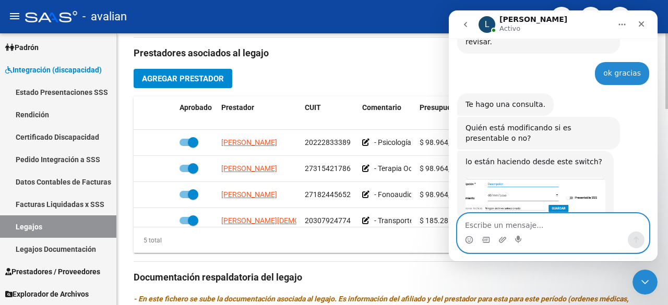
scroll to position [982, 0]
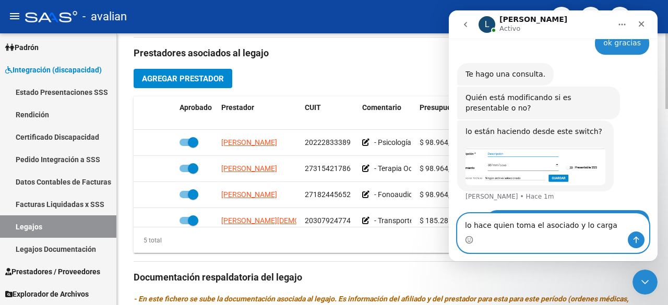
type textarea "lo hace quien toma el asociado y lo carga"
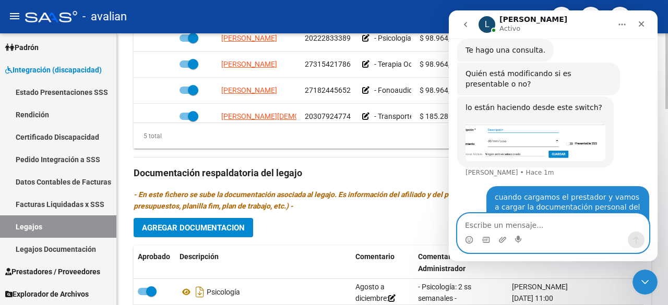
scroll to position [702, 0]
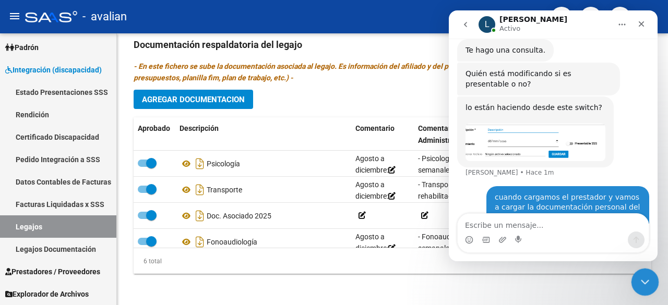
click at [645, 281] on icon "Cerrar Intercom Messenger" at bounding box center [643, 281] width 7 height 4
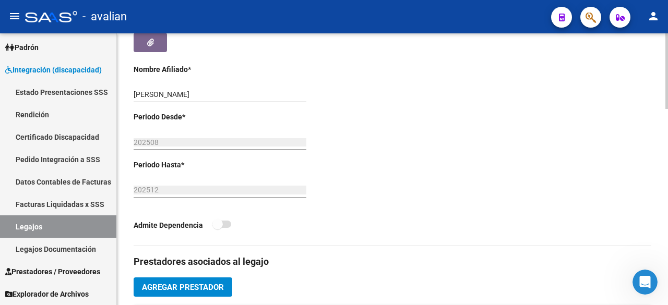
scroll to position [313, 0]
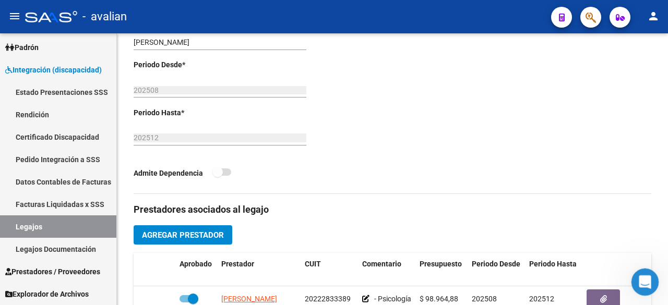
click at [640, 283] on icon "Abrir Intercom Messenger" at bounding box center [643, 280] width 17 height 17
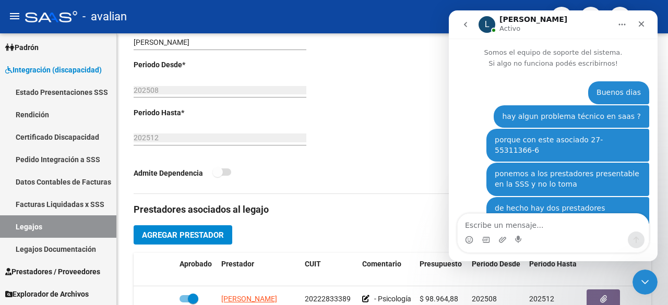
scroll to position [1006, 0]
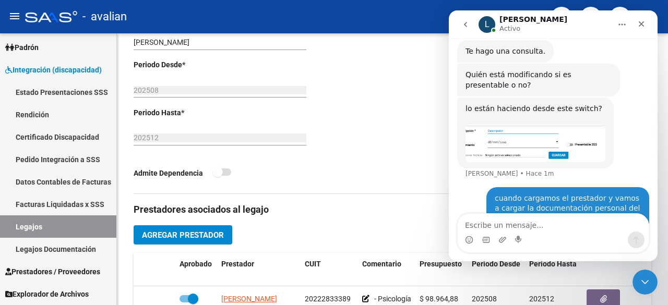
click at [510, 222] on textarea "Escribe un mensaje..." at bounding box center [553, 223] width 191 height 18
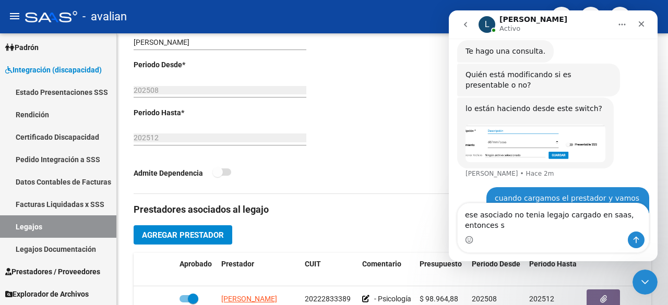
scroll to position [1017, 0]
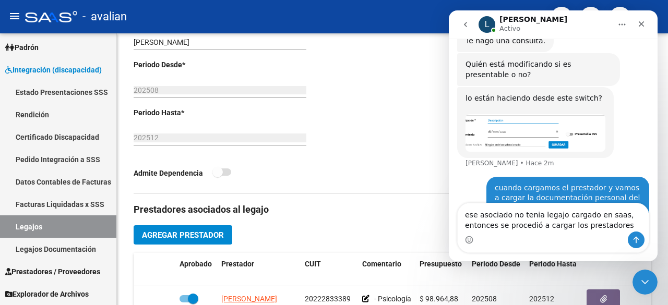
type textarea "ese asociado no tenia legajo cargado en saas, entonces se procedió a cargar los…"
click at [636, 240] on icon "Enviar un mensaje…" at bounding box center [637, 240] width 6 height 7
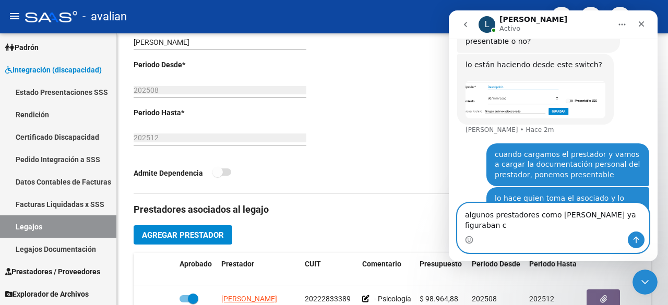
scroll to position [1061, 0]
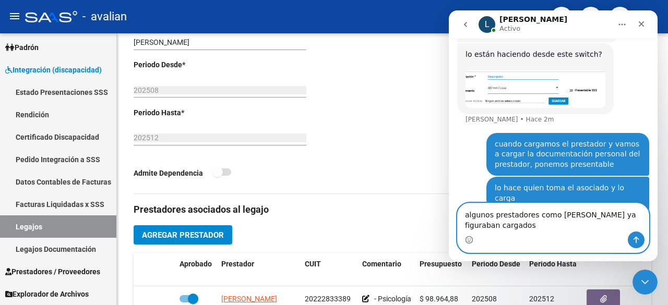
type textarea "algunos prestadores como [PERSON_NAME] ya figuraban cargados"
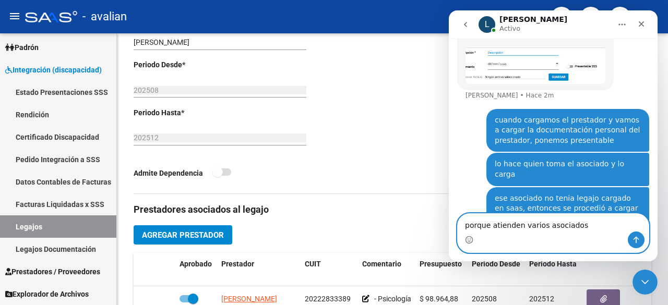
type textarea "porque atienden varios asociados"
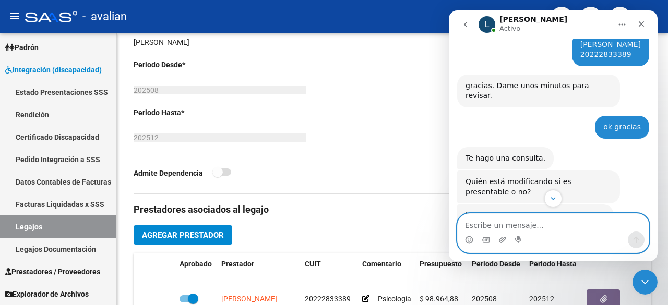
scroll to position [951, 0]
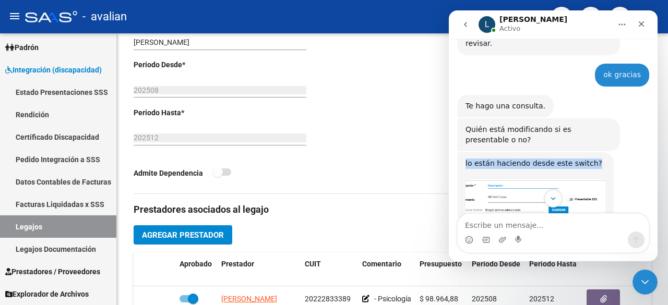
drag, startPoint x: 464, startPoint y: 110, endPoint x: 593, endPoint y: 111, distance: 128.4
click at [593, 152] on div "lo están haciendo desde este switch? ​ [PERSON_NAME] 2m" at bounding box center [535, 187] width 157 height 70
copy div "lo están haciendo desde este switch?"
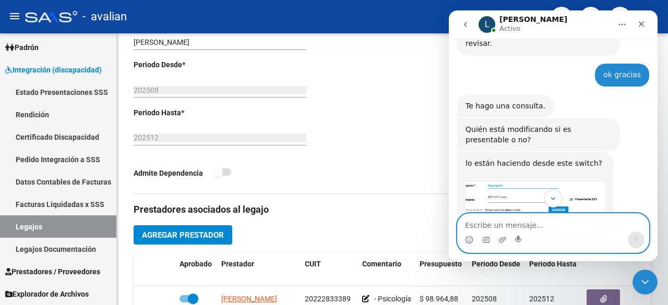
click at [509, 226] on textarea "Escribe un mensaje..." at bounding box center [553, 223] width 191 height 18
paste textarea "lo están haciendo desde este switch?"
type textarea "lo están haciendo desde este switch? si"
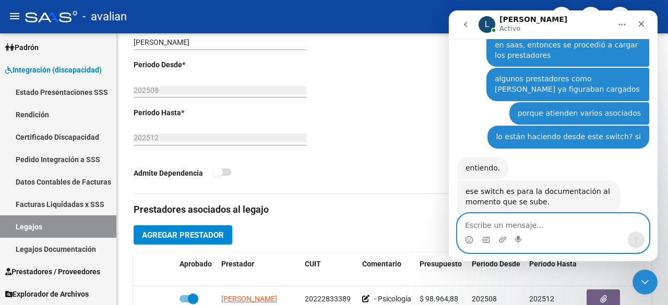
scroll to position [1282, 0]
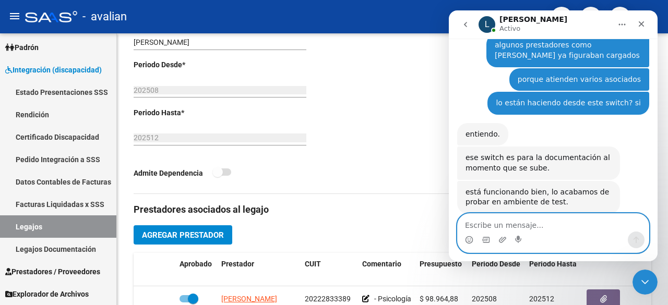
click at [531, 224] on textarea "Escribe un mensaje..." at bounding box center [553, 223] width 191 height 18
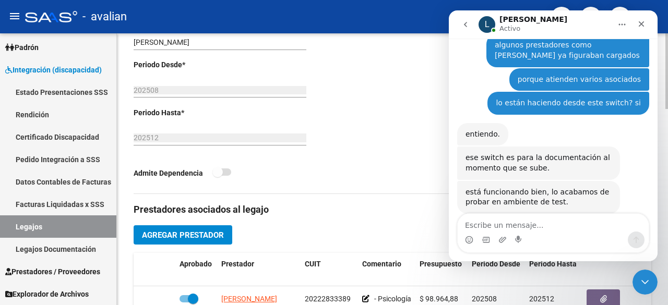
click at [391, 44] on div "Aprobado CUIL * 27-55311366-6 Ingresar CUIL [PERSON_NAME] Análisis Afiliado Cer…" at bounding box center [263, 31] width 259 height 326
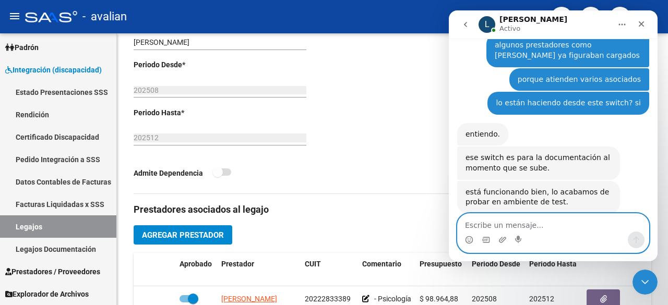
click at [580, 224] on textarea "Escribe un mensaje..." at bounding box center [553, 223] width 191 height 18
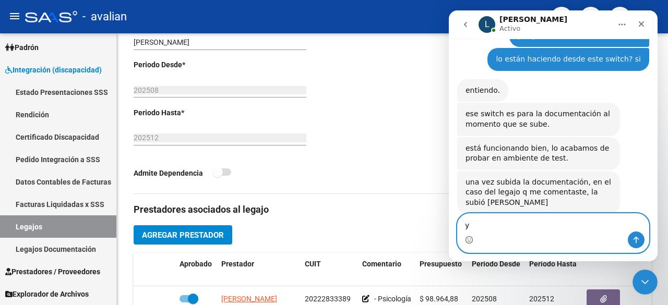
type textarea "y"
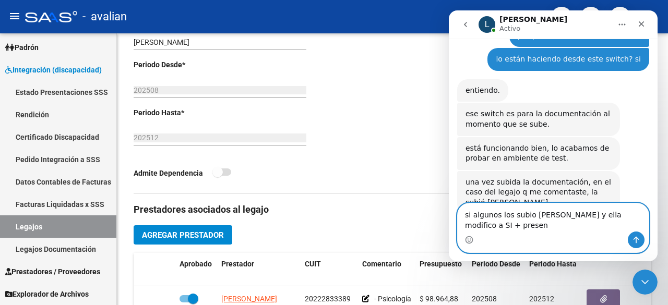
scroll to position [1336, 0]
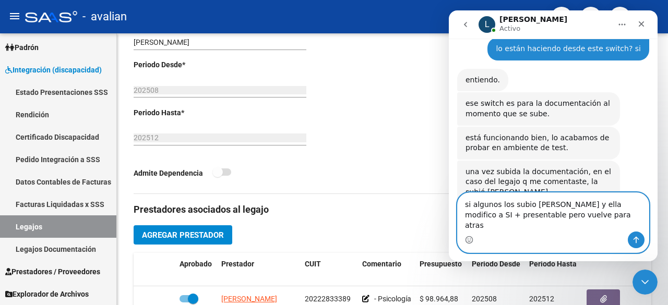
type textarea "si algunos los subio [PERSON_NAME] y ella modifico a SI + presentable pero vuel…"
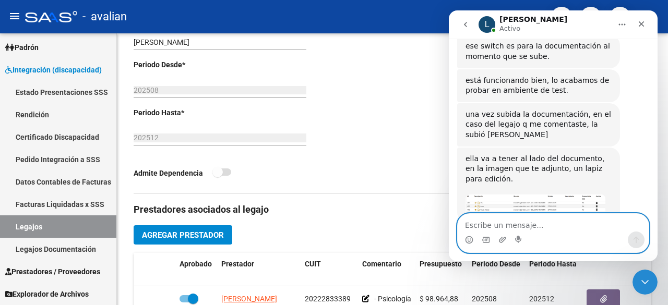
scroll to position [1433, 0]
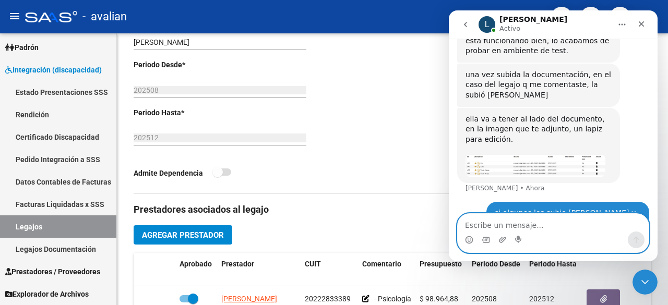
click at [546, 223] on textarea "Escribe un mensaje..." at bounding box center [553, 223] width 191 height 18
click at [418, 12] on div "- avalian" at bounding box center [284, 16] width 518 height 23
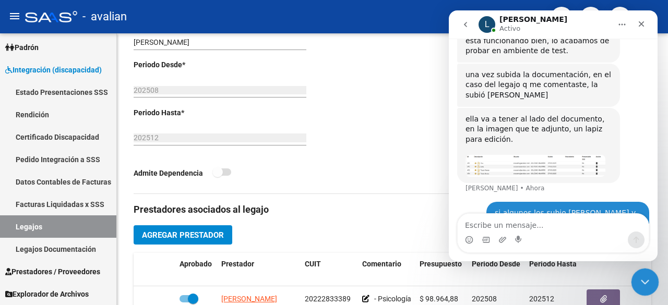
click at [646, 279] on icon "Cerrar Intercom Messenger" at bounding box center [643, 281] width 7 height 4
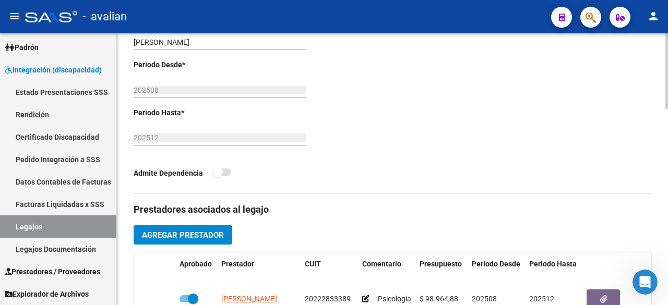
scroll to position [418, 0]
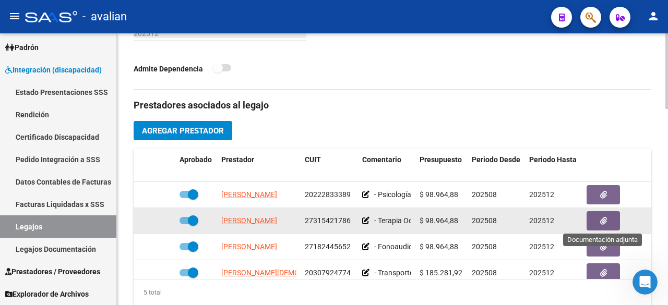
click at [603, 219] on icon "button" at bounding box center [603, 221] width 7 height 8
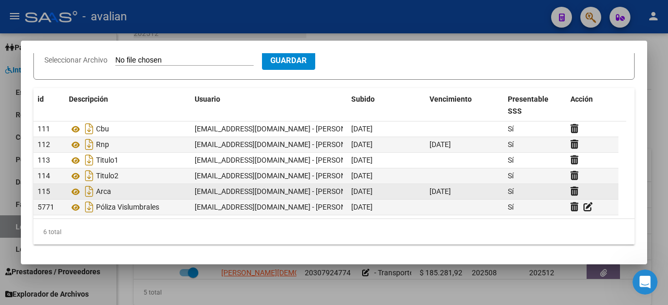
scroll to position [0, 0]
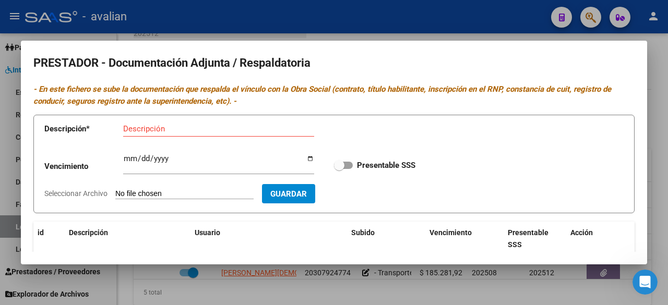
click at [381, 21] on div at bounding box center [334, 152] width 668 height 305
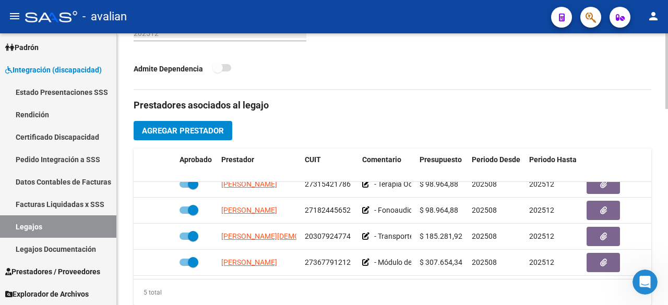
scroll to position [44, 0]
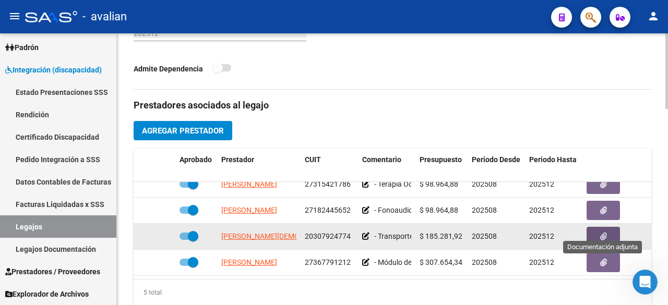
click at [592, 227] on button "button" at bounding box center [603, 236] width 33 height 19
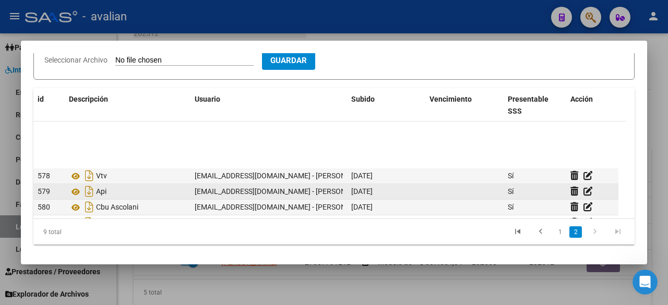
scroll to position [55, 0]
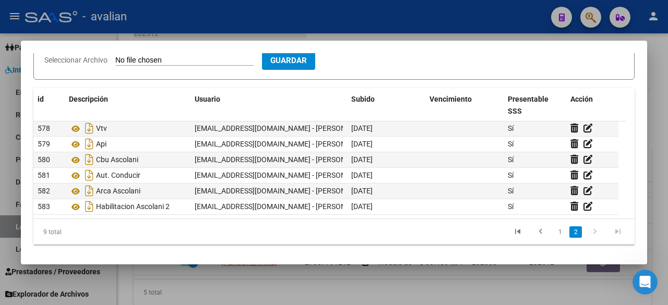
click at [492, 12] on div at bounding box center [334, 152] width 668 height 305
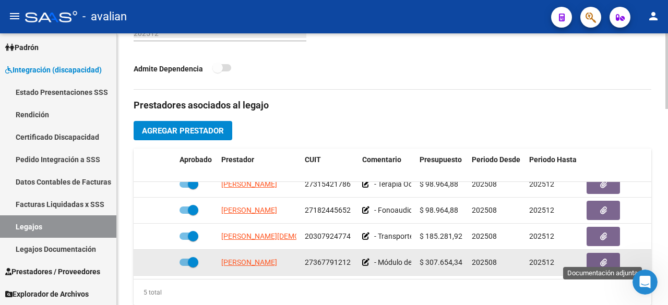
click at [604, 259] on icon "button" at bounding box center [603, 263] width 7 height 8
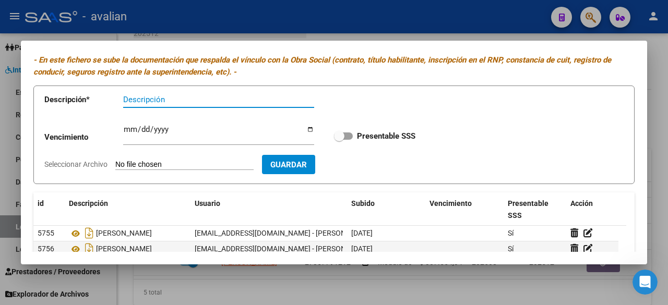
scroll to position [0, 0]
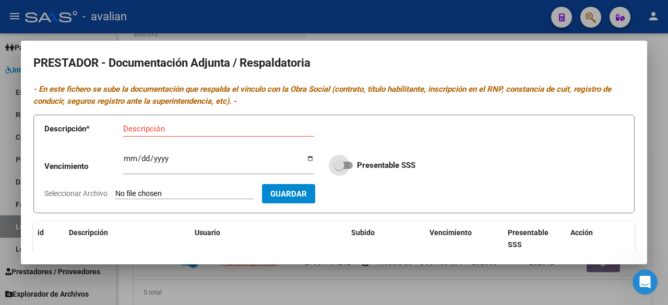
click at [348, 165] on span at bounding box center [343, 165] width 19 height 7
click at [339, 169] on input "Presentable SSS" at bounding box center [339, 169] width 1 height 1
click at [334, 164] on span at bounding box center [343, 165] width 19 height 7
click at [339, 169] on input "Presentable SSS" at bounding box center [339, 169] width 1 height 1
checkbox input "false"
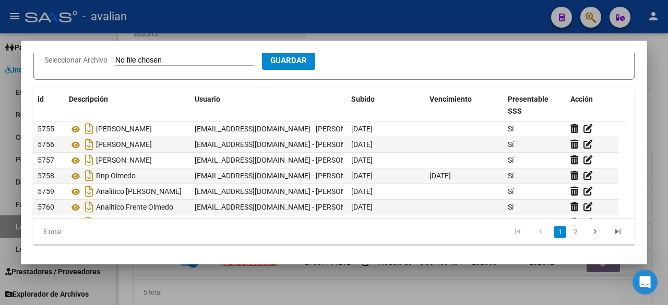
scroll to position [29, 0]
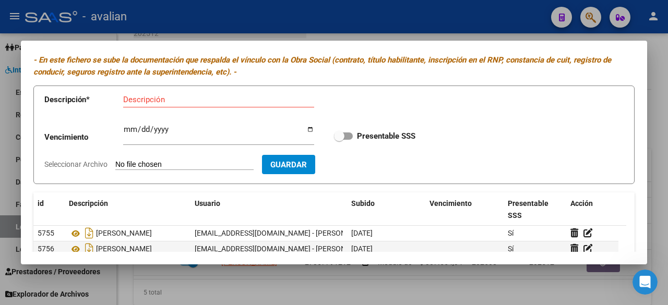
click at [408, 29] on div at bounding box center [334, 152] width 668 height 305
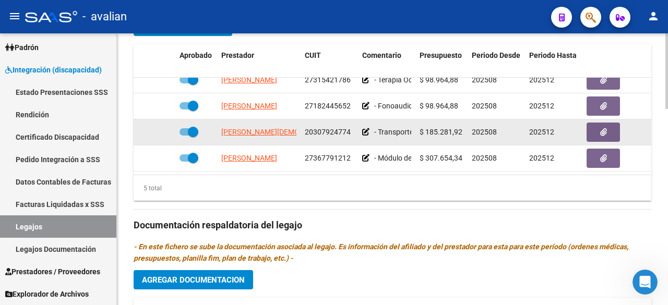
scroll to position [574, 0]
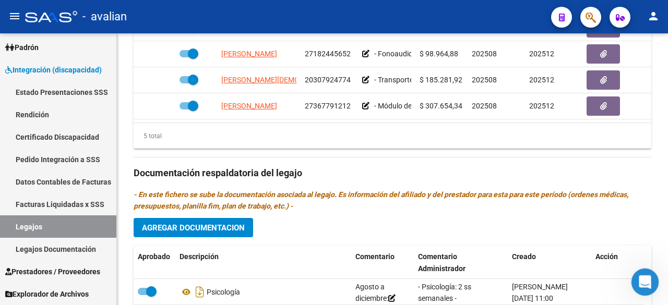
click at [646, 282] on icon "Abrir Intercom Messenger" at bounding box center [643, 280] width 17 height 17
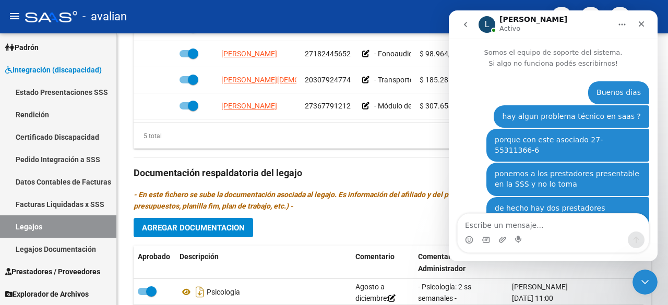
scroll to position [1383, 0]
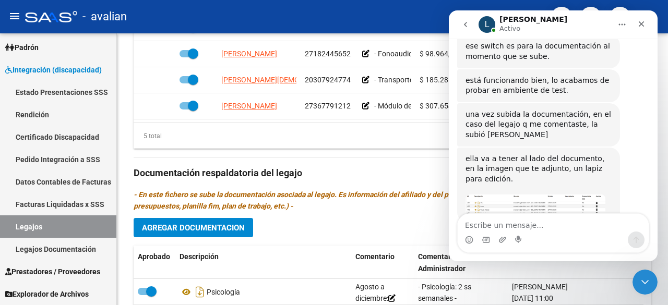
click at [549, 225] on textarea "Escribe un mensaje..." at bounding box center [553, 223] width 191 height 18
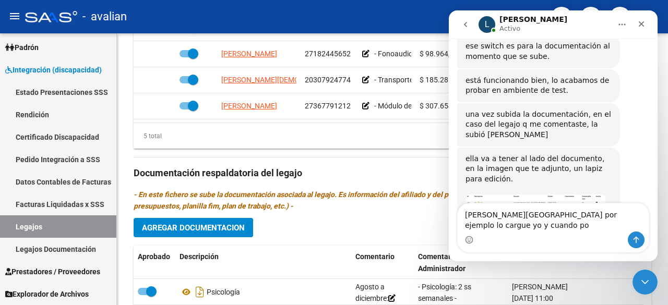
scroll to position [1393, 0]
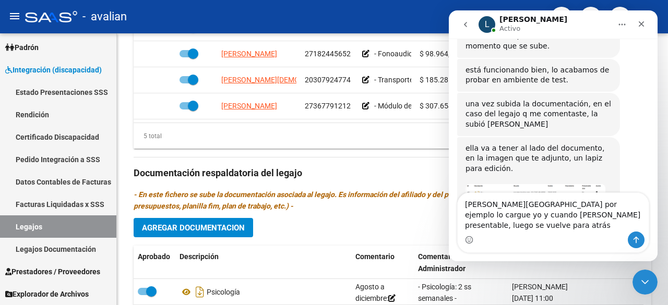
type textarea "[PERSON_NAME][GEOGRAPHIC_DATA] por ejemplo lo cargue yo y cuando [PERSON_NAME] …"
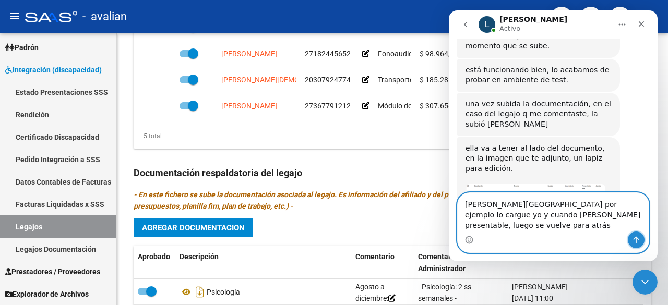
click at [635, 236] on icon "Enviar un mensaje…" at bounding box center [636, 240] width 8 height 8
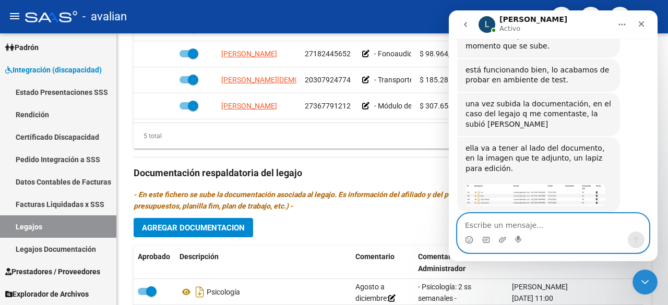
scroll to position [1427, 0]
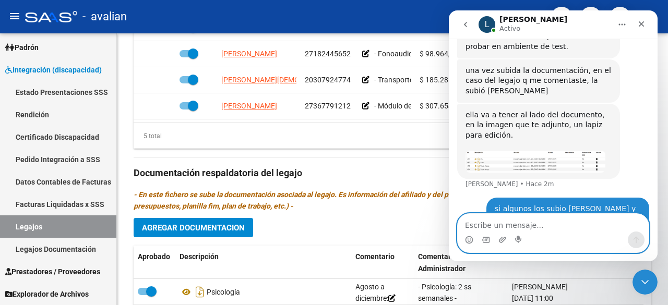
click at [528, 223] on textarea "Escribe un mensaje..." at bounding box center [553, 223] width 191 height 18
type textarea "nunca nos paso esto"
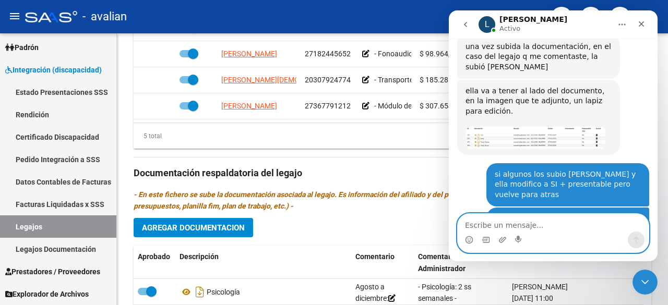
scroll to position [1522, 0]
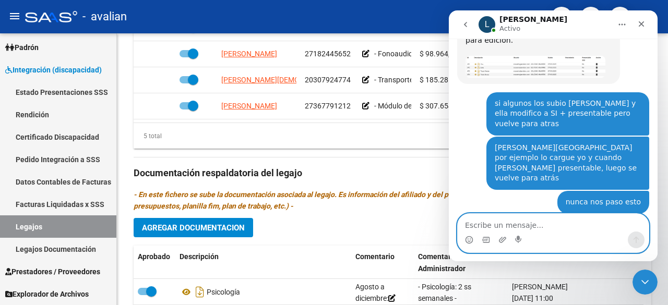
click at [531, 221] on textarea "Escribe un mensaje..." at bounding box center [553, 223] width 191 height 18
type textarea "ok"
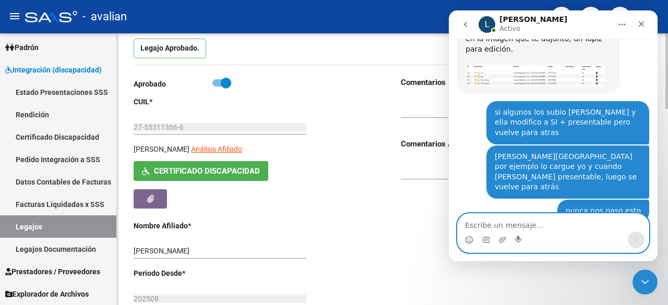
scroll to position [52, 0]
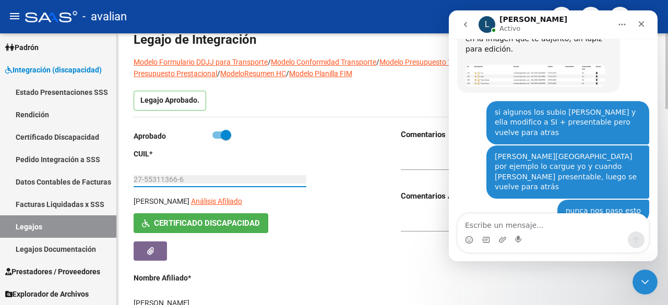
drag, startPoint x: 135, startPoint y: 176, endPoint x: 190, endPoint y: 183, distance: 55.7
click at [190, 183] on input "27-55311366-6" at bounding box center [220, 179] width 173 height 9
click at [29, 227] on link "Legajos" at bounding box center [58, 227] width 116 height 22
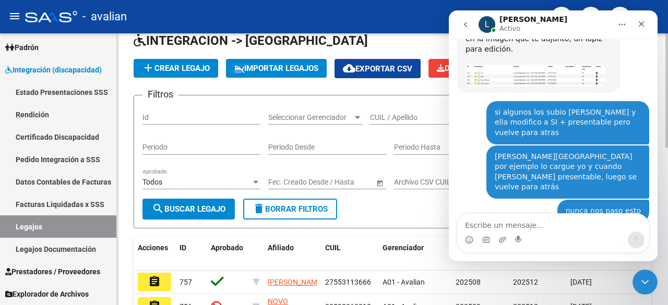
click at [409, 122] on input "CUIL / Apellido" at bounding box center [429, 117] width 118 height 9
paste input "27-55311366-6"
click at [414, 122] on input "27-55311366-6" at bounding box center [429, 117] width 118 height 9
click at [380, 122] on input "27-553113666" at bounding box center [429, 117] width 118 height 9
type input "27553113666"
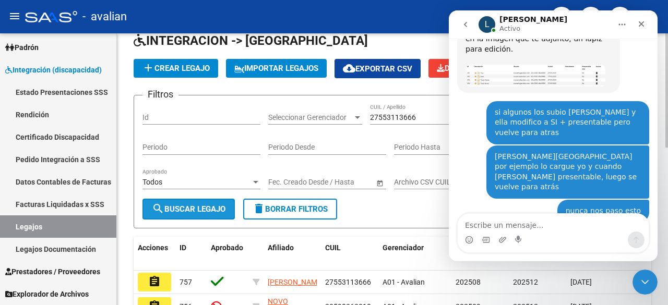
click at [192, 214] on span "search Buscar Legajo" at bounding box center [189, 209] width 74 height 9
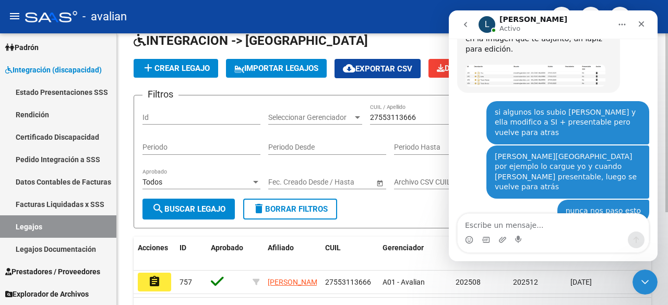
scroll to position [141, 0]
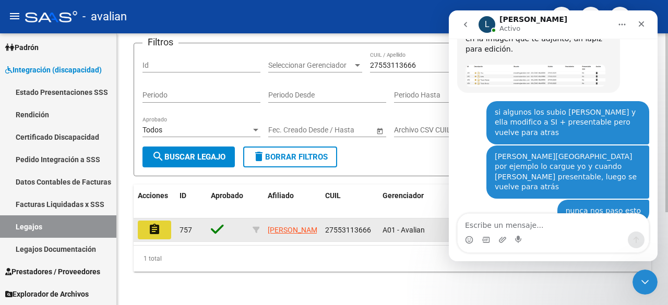
click at [156, 223] on mat-icon "assignment" at bounding box center [154, 229] width 13 height 13
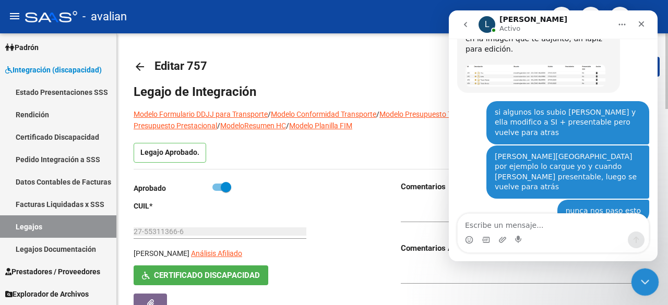
click at [651, 277] on div "Cerrar Intercom Messenger" at bounding box center [643, 280] width 25 height 25
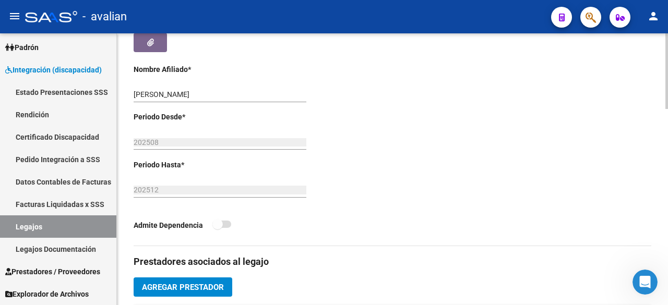
scroll to position [470, 0]
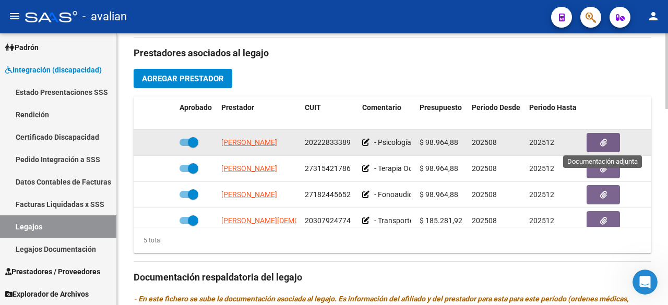
click at [600, 144] on icon "button" at bounding box center [603, 143] width 7 height 8
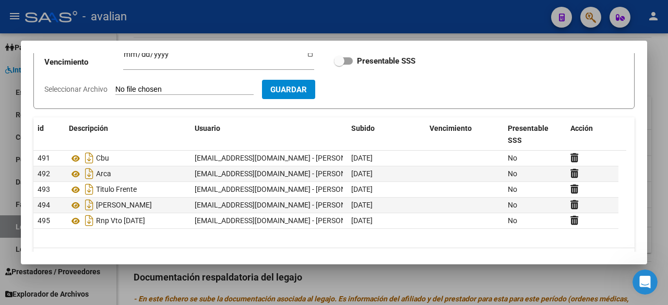
scroll to position [92, 0]
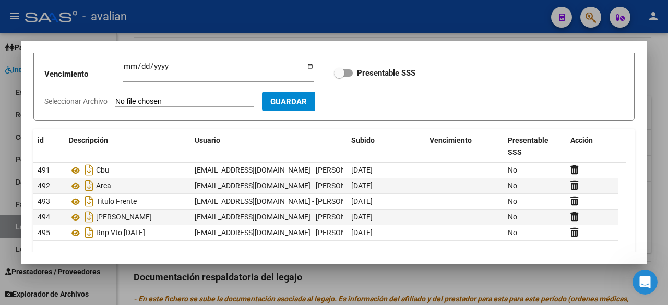
click at [463, 18] on div at bounding box center [334, 152] width 668 height 305
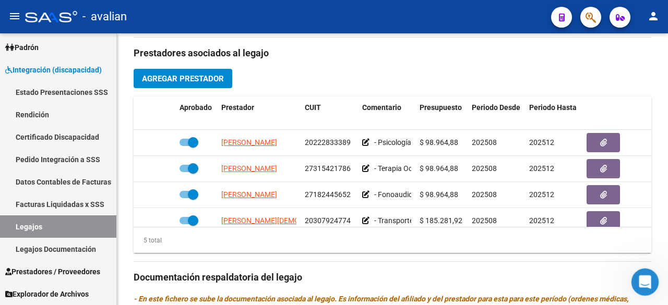
click at [641, 284] on icon "Abrir Intercom Messenger" at bounding box center [643, 280] width 17 height 17
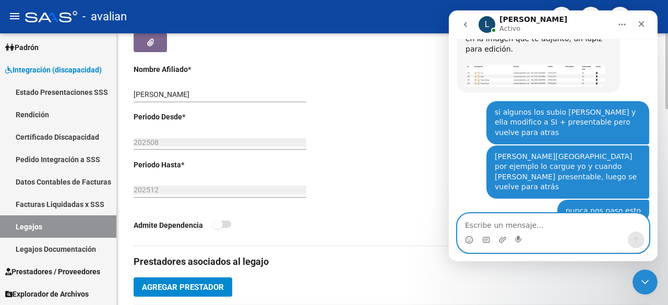
scroll to position [104, 0]
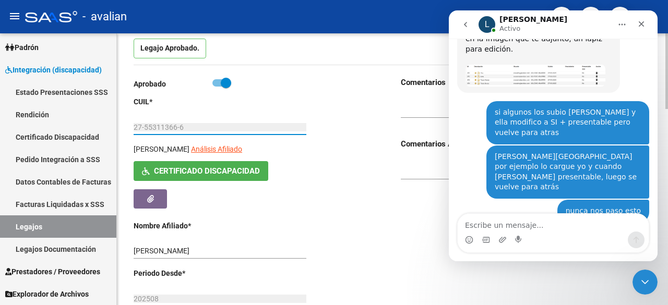
drag, startPoint x: 135, startPoint y: 125, endPoint x: 188, endPoint y: 134, distance: 54.0
click at [188, 134] on div "27-55311366-6 Ingresar CUIL" at bounding box center [220, 129] width 173 height 30
click at [638, 281] on icon "Cerrar Intercom Messenger" at bounding box center [643, 281] width 13 height 13
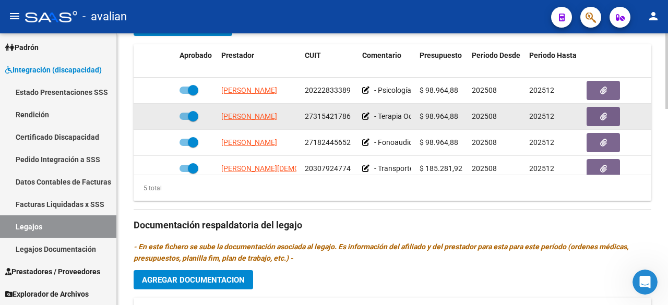
scroll to position [44, 0]
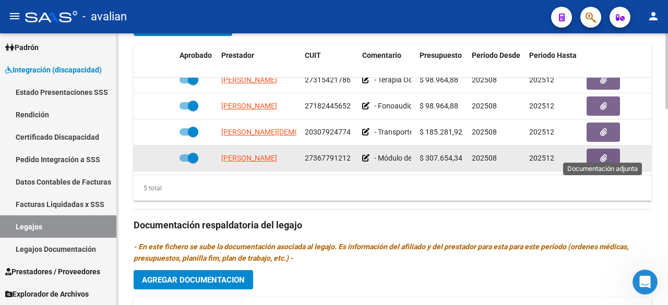
click at [607, 154] on button "button" at bounding box center [603, 158] width 33 height 19
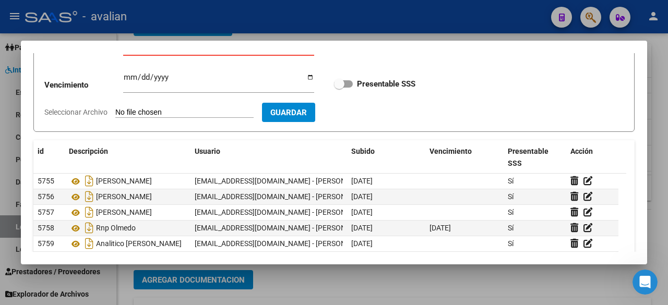
scroll to position [29, 0]
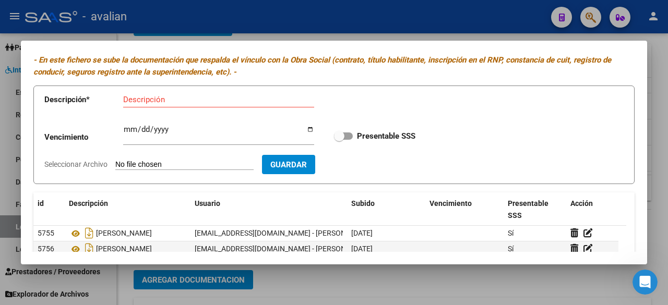
click at [374, 22] on div at bounding box center [334, 152] width 668 height 305
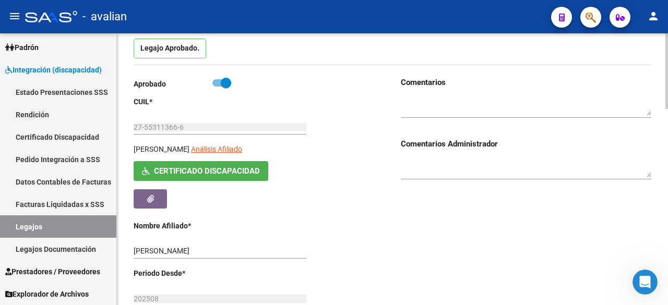
scroll to position [0, 0]
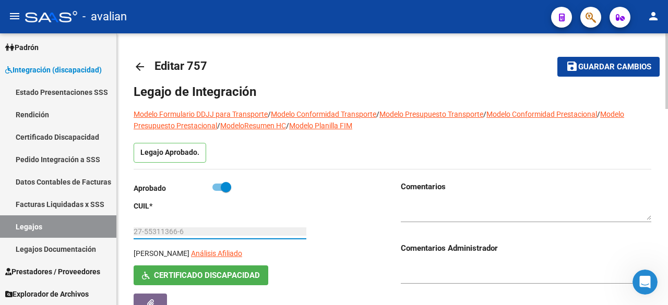
drag, startPoint x: 134, startPoint y: 228, endPoint x: 191, endPoint y: 233, distance: 57.7
click at [191, 233] on input "27-55311366-6" at bounding box center [220, 232] width 173 height 9
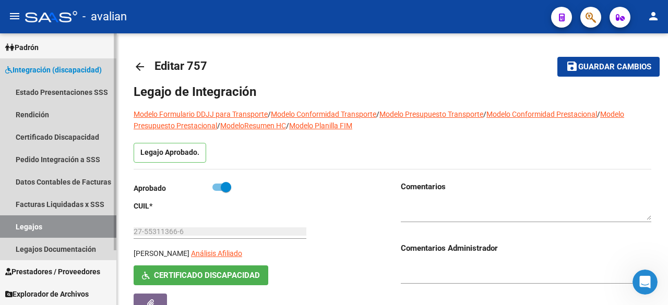
click at [30, 225] on link "Legajos" at bounding box center [58, 227] width 116 height 22
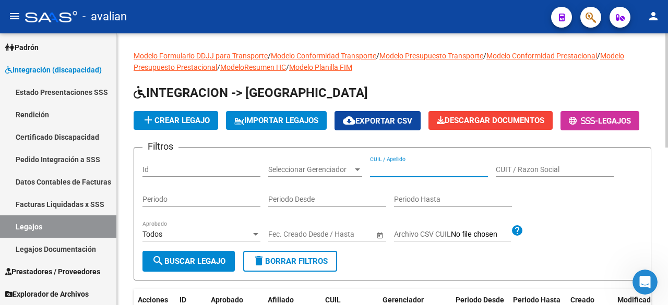
click at [419, 174] on input "CUIL / Apellido" at bounding box center [429, 169] width 118 height 9
paste input "27-55311366-6"
click at [414, 174] on input "27-55311366-6" at bounding box center [429, 169] width 118 height 9
click at [381, 174] on input "27-553113666" at bounding box center [429, 169] width 118 height 9
type input "27553113666"
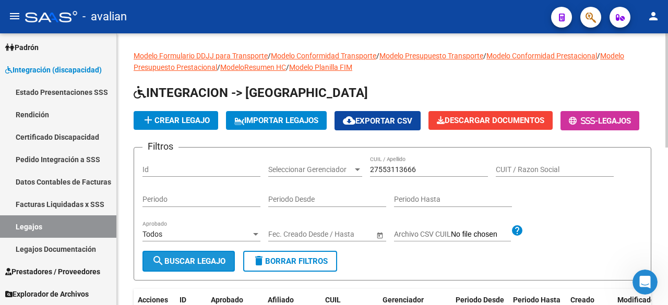
click at [212, 266] on span "search Buscar Legajo" at bounding box center [189, 261] width 74 height 9
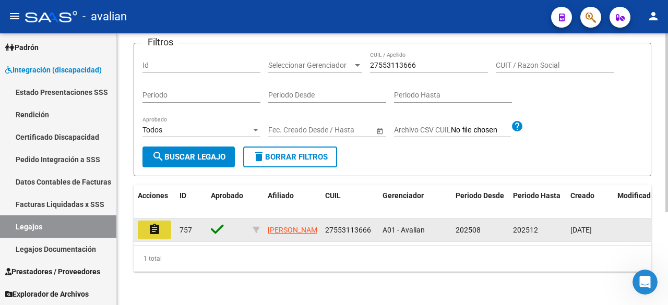
click at [151, 236] on mat-icon "assignment" at bounding box center [154, 229] width 13 height 13
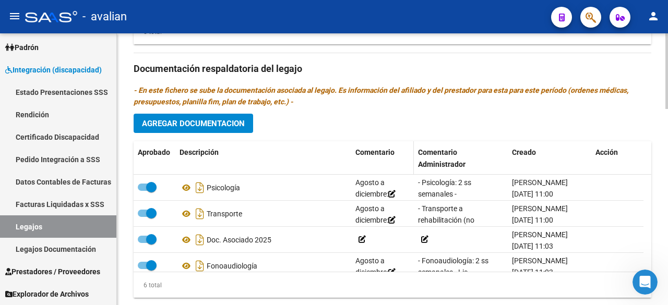
scroll to position [702, 0]
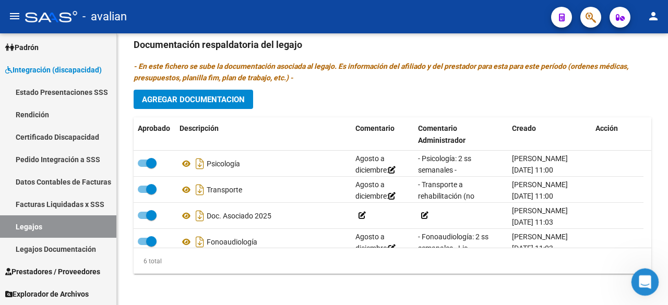
click at [648, 284] on icon "Abrir Intercom Messenger" at bounding box center [643, 280] width 17 height 17
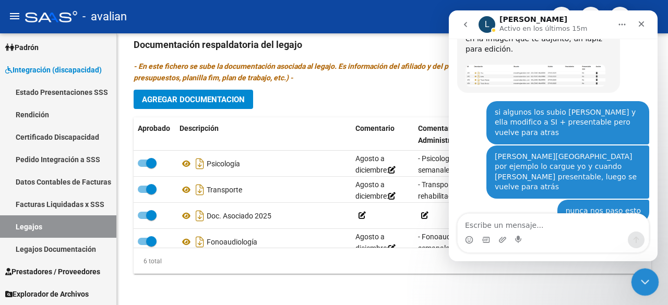
scroll to position [1513, 0]
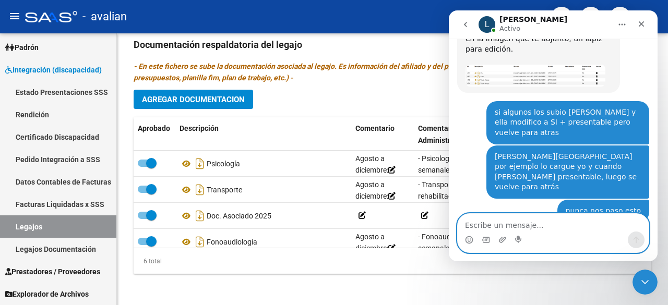
click at [563, 230] on textarea "Escribe un mensaje..." at bounding box center [553, 223] width 191 height 18
